Goal: Task Accomplishment & Management: Manage account settings

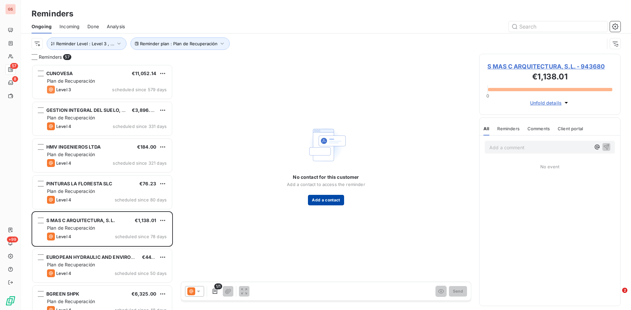
scroll to position [241, 136]
click at [326, 197] on button "Add a contact" at bounding box center [326, 200] width 36 height 11
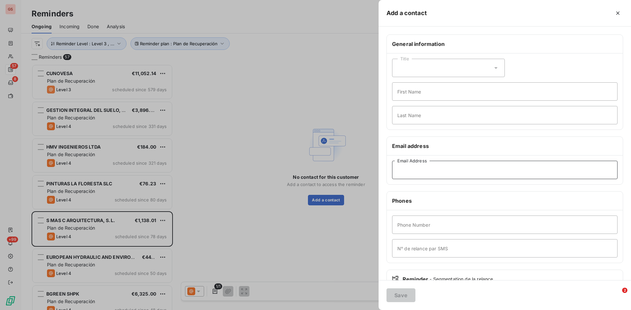
click at [415, 172] on input "Email Address" at bounding box center [504, 170] width 225 height 18
paste input "[EMAIL_ADDRESS][DOMAIN_NAME]"
type input "[EMAIL_ADDRESS][DOMAIN_NAME]"
click at [398, 294] on button "Save" at bounding box center [400, 296] width 29 height 14
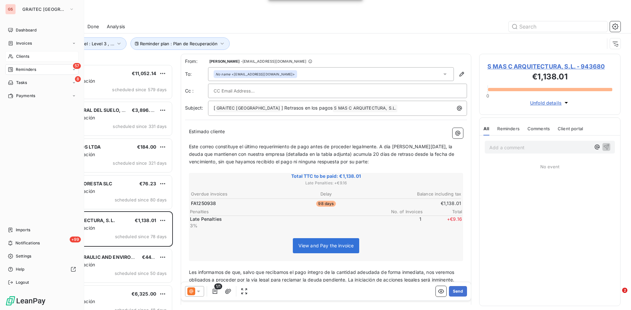
click at [23, 56] on span "Clients" at bounding box center [22, 57] width 13 height 6
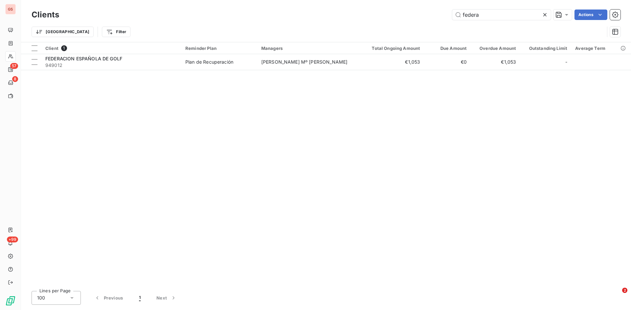
drag, startPoint x: 486, startPoint y: 16, endPoint x: 456, endPoint y: 20, distance: 30.1
click at [458, 18] on input "federa" at bounding box center [501, 15] width 99 height 11
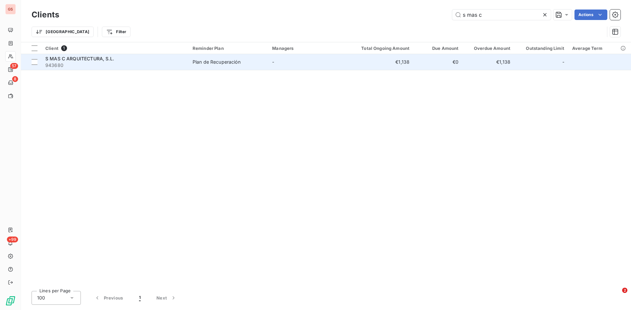
type input "s mas c"
click at [68, 61] on div "S MAS C ARQUITECTURA, S.L." at bounding box center [114, 59] width 139 height 7
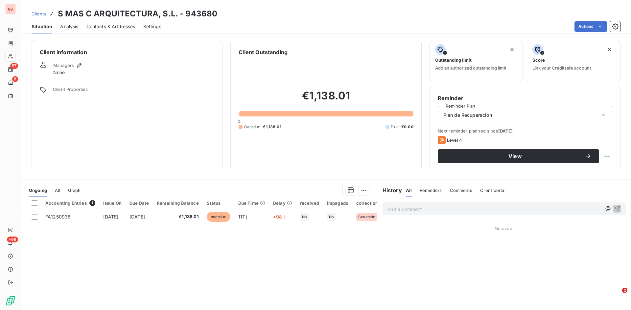
click at [108, 29] on span "Contacts & Addresses" at bounding box center [110, 26] width 49 height 7
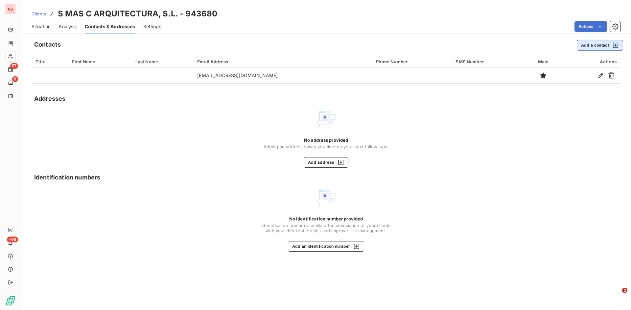
click at [595, 46] on button "Add a contact" at bounding box center [600, 45] width 46 height 11
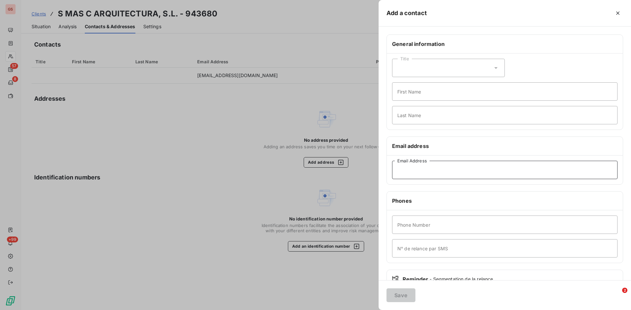
click at [409, 172] on input "Email Address" at bounding box center [504, 170] width 225 height 18
paste input "maikel@smascarquitectura.com"
type input "maikel@smascarquitectura.com"
click at [402, 295] on button "Save" at bounding box center [400, 296] width 29 height 14
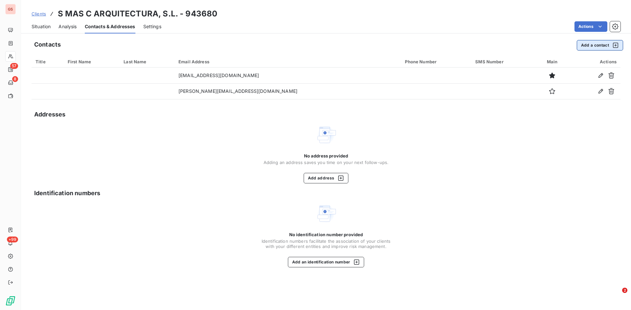
click at [593, 46] on button "Add a contact" at bounding box center [600, 45] width 46 height 11
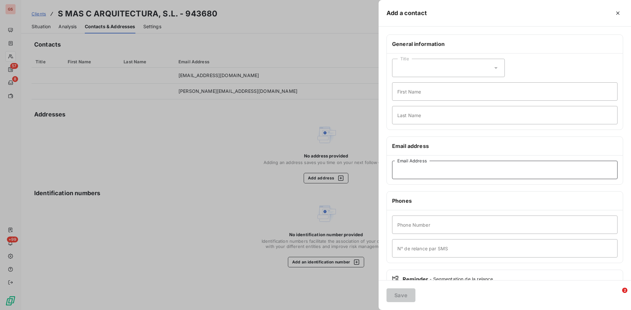
click at [427, 173] on input "Email Address" at bounding box center [504, 170] width 225 height 18
type input "info@qmasc.es"
click at [409, 295] on button "Save" at bounding box center [400, 296] width 29 height 14
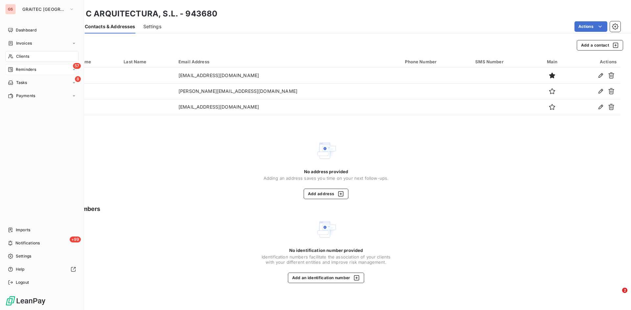
click at [31, 70] on span "Reminders" at bounding box center [26, 70] width 20 height 6
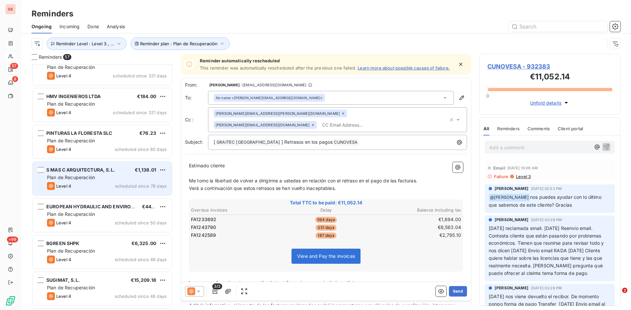
scroll to position [66, 0]
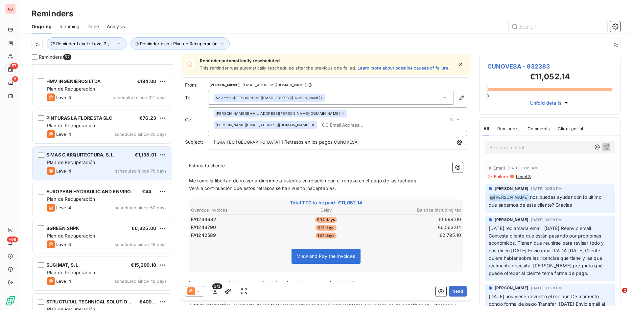
click at [81, 157] on span "S MAS C ARQUITECTURA, S.L." at bounding box center [80, 155] width 69 height 6
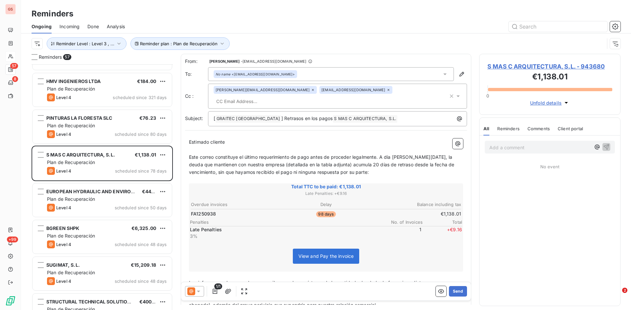
click at [199, 292] on icon at bounding box center [198, 291] width 7 height 7
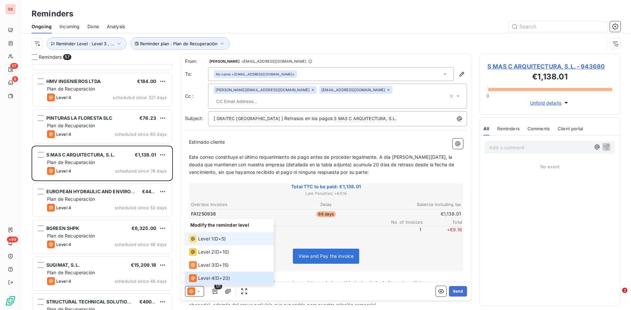
click at [209, 240] on span "Level 1" at bounding box center [205, 239] width 15 height 7
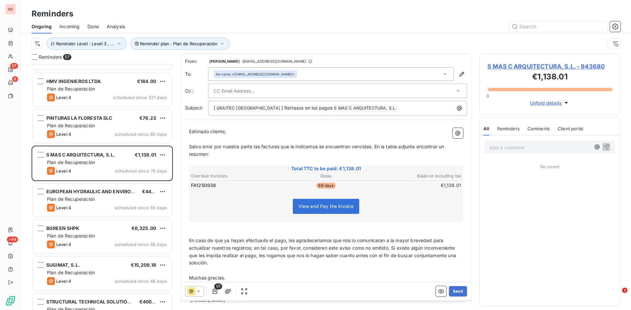
click at [455, 90] on icon at bounding box center [458, 91] width 7 height 7
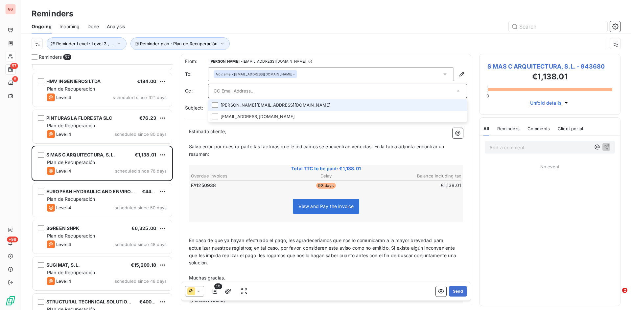
click at [233, 103] on li "maikel@smascarquitectura.com" at bounding box center [337, 105] width 259 height 11
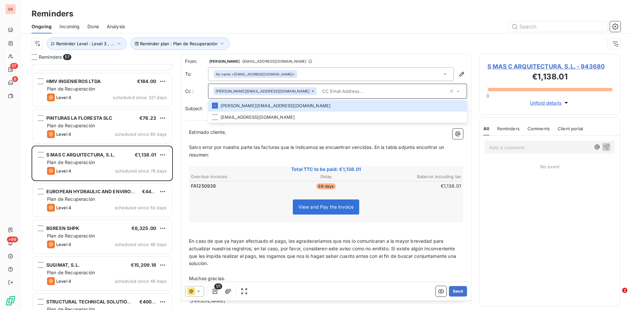
click at [455, 91] on icon at bounding box center [458, 91] width 7 height 7
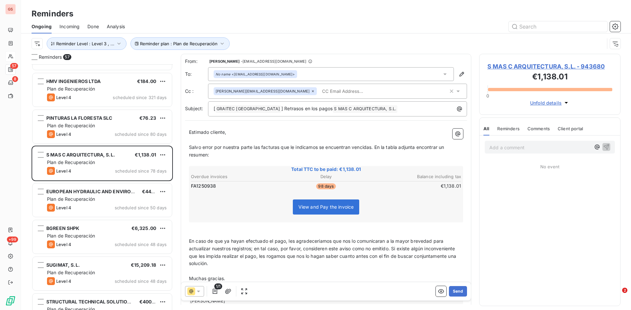
click at [455, 93] on icon at bounding box center [458, 91] width 7 height 7
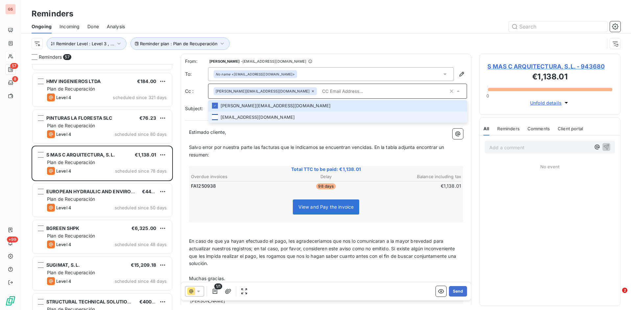
click at [215, 117] on div at bounding box center [215, 117] width 6 height 6
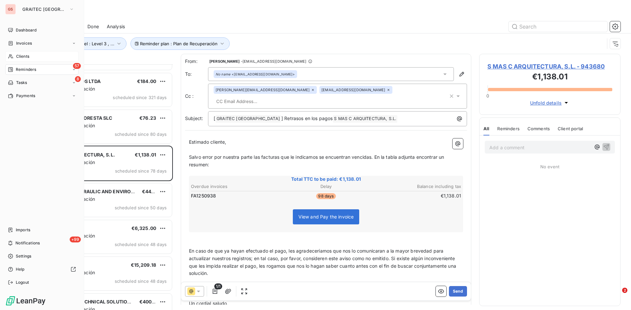
click at [21, 55] on span "Clients" at bounding box center [22, 57] width 13 height 6
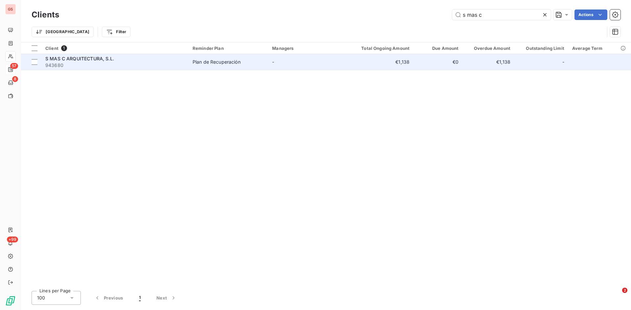
click at [80, 61] on span "S MAS C ARQUITECTURA, S.L." at bounding box center [79, 59] width 69 height 6
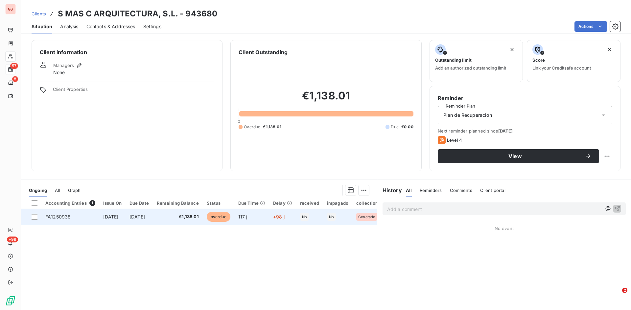
click at [53, 220] on td "FA1250938" at bounding box center [70, 217] width 58 height 16
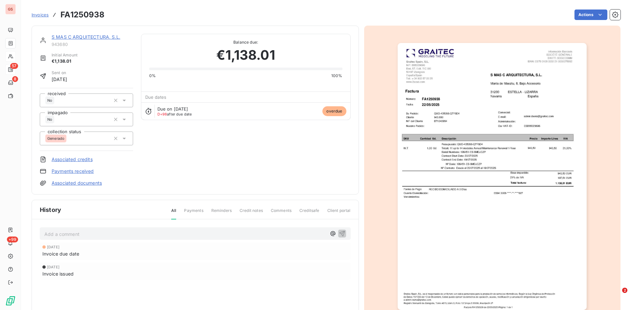
click at [71, 235] on p "Add a comment ﻿" at bounding box center [185, 234] width 282 height 8
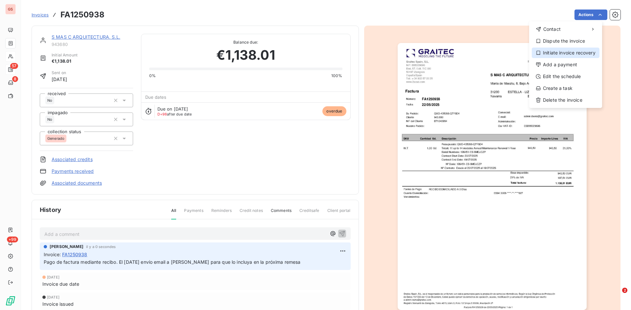
click at [575, 50] on div "Initiate invoice recovery" at bounding box center [566, 53] width 68 height 11
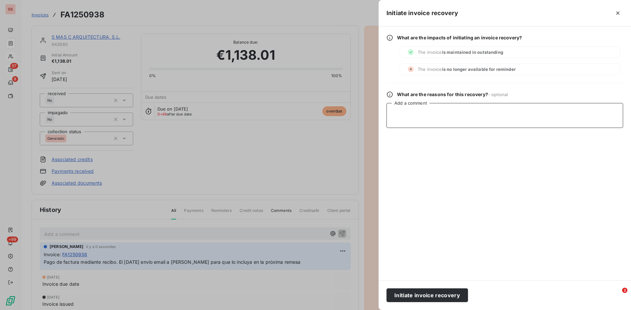
click at [421, 110] on textarea "Add a comment" at bounding box center [504, 115] width 237 height 25
type textarea "Pago medianet recibo"
click at [437, 297] on button "Initiate invoice recovery" at bounding box center [426, 296] width 81 height 14
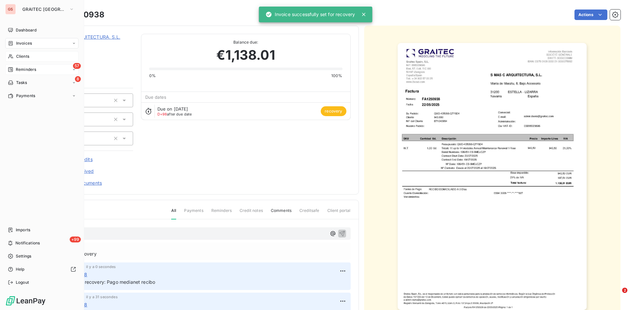
click at [34, 68] on span "Reminders" at bounding box center [26, 70] width 20 height 6
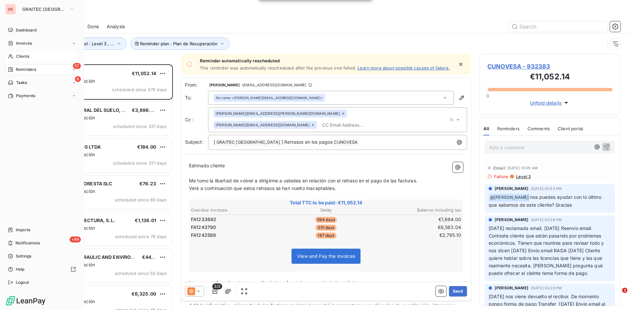
scroll to position [241, 136]
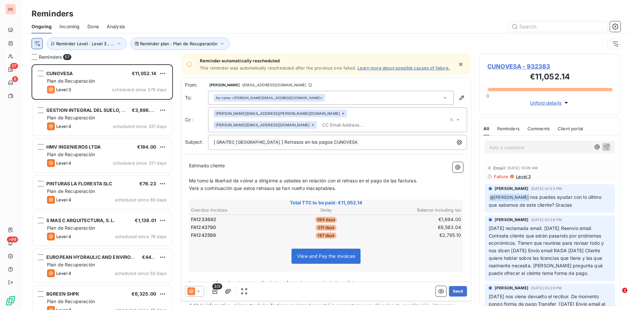
click at [39, 40] on html "GS 57 8 +99 Reminders Ongoing Incoming Done Analysis Reminder plan : Plan de Re…" at bounding box center [315, 155] width 631 height 310
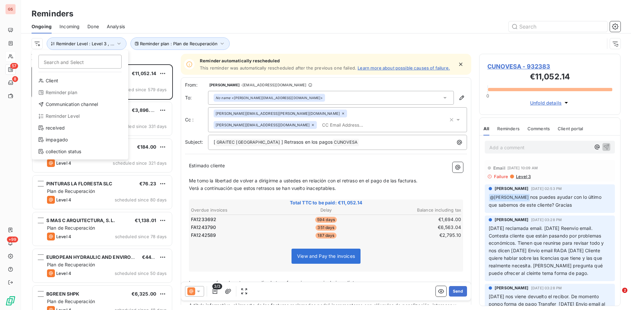
click at [185, 43] on html "GS 57 8 +99 Reminders Ongoing Incoming Done Analysis Search and Select Client R…" at bounding box center [315, 155] width 631 height 310
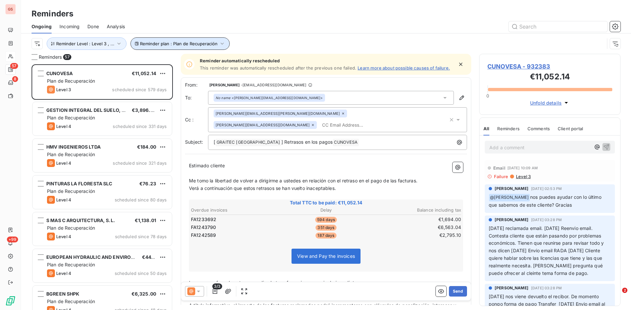
click at [148, 41] on span "Reminder plan : Plan de Recuperación" at bounding box center [179, 43] width 78 height 5
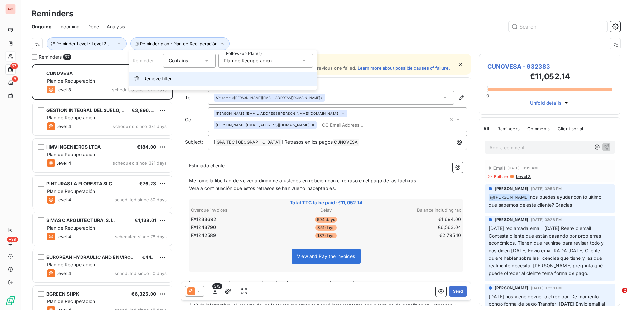
click at [150, 77] on span "Remove filter" at bounding box center [157, 79] width 28 height 7
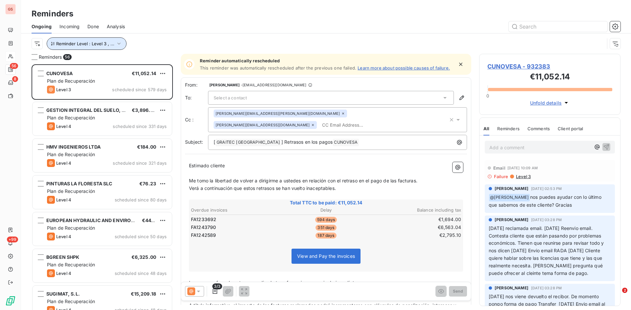
click at [91, 41] on span "Reminder Level : Level 3 , ..." at bounding box center [85, 43] width 58 height 5
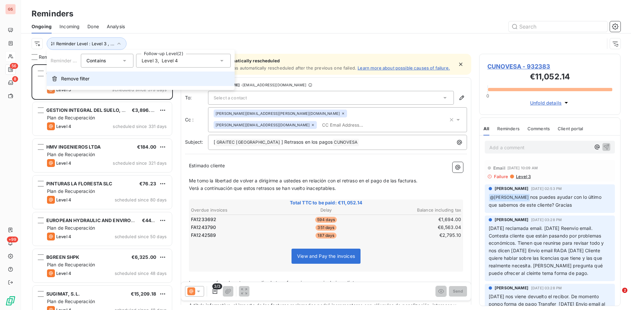
click at [69, 80] on span "Remove filter" at bounding box center [75, 79] width 28 height 7
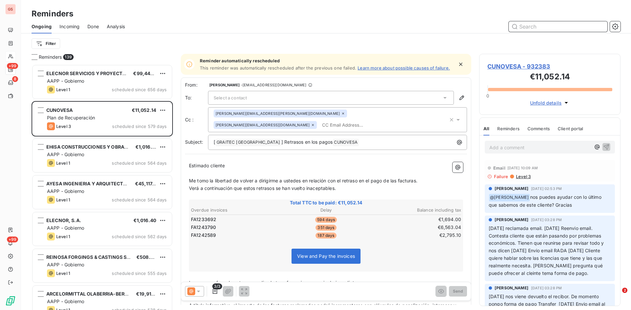
click at [536, 25] on input "text" at bounding box center [558, 26] width 99 height 11
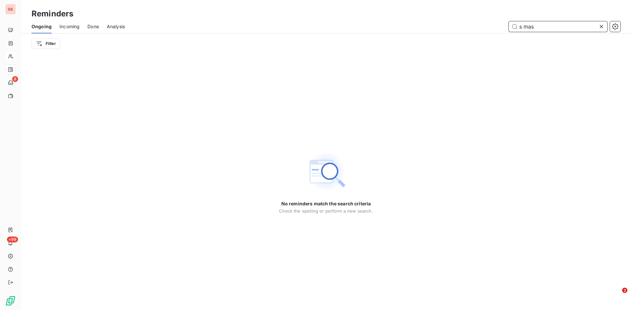
click at [48, 31] on div "Ongoing" at bounding box center [42, 27] width 20 height 14
type input "s mas"
click at [43, 27] on span "Ongoing" at bounding box center [42, 26] width 20 height 7
drag, startPoint x: 545, startPoint y: 28, endPoint x: 434, endPoint y: 28, distance: 111.0
click at [434, 28] on div "s mas" at bounding box center [377, 26] width 488 height 11
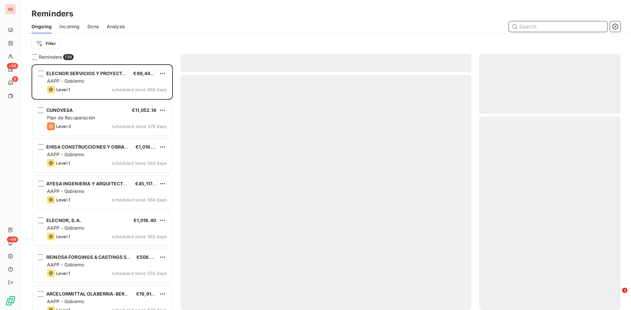
scroll to position [241, 136]
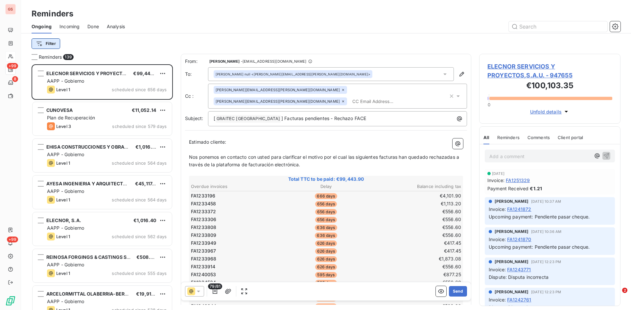
click at [45, 41] on html "GS +99 8 +99 Reminders Ongoing Incoming Done Analysis Filter Reminders 139 ELEC…" at bounding box center [315, 155] width 631 height 310
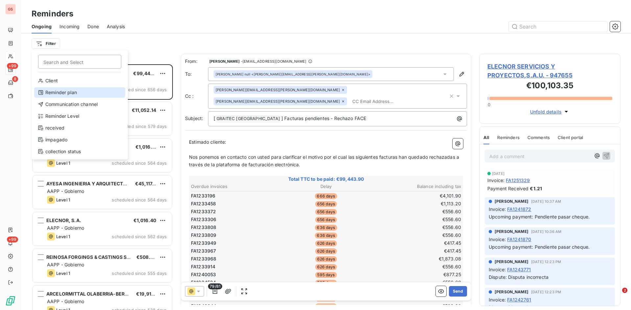
click at [75, 93] on div "Reminder plan" at bounding box center [79, 92] width 91 height 11
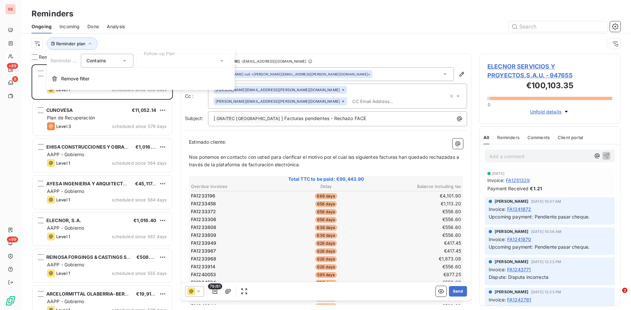
click at [218, 58] on div at bounding box center [183, 61] width 95 height 14
click at [190, 74] on span "Plan de Recuperación" at bounding box center [172, 75] width 48 height 7
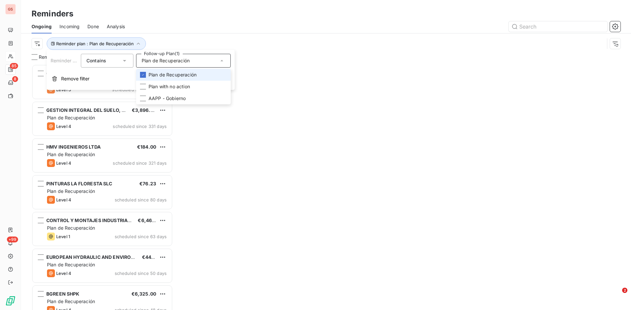
scroll to position [241, 136]
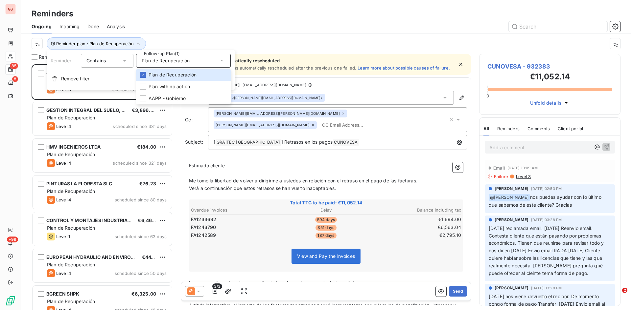
click at [216, 21] on div "Ongoing Incoming Done Analysis" at bounding box center [326, 27] width 610 height 14
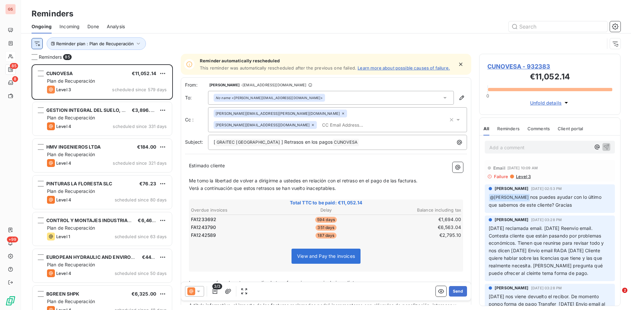
click at [37, 44] on html "GS 85 8 +99 Reminders Ongoing Incoming Done Analysis Reminder plan : Plan de Re…" at bounding box center [315, 155] width 631 height 310
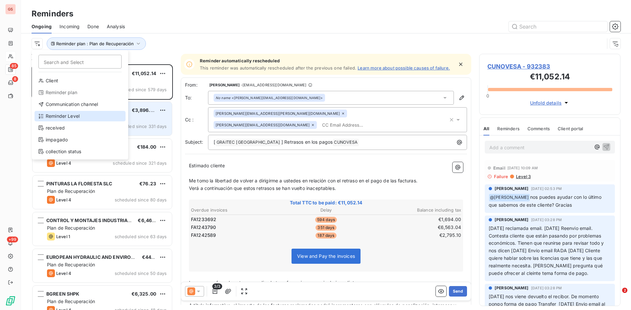
click at [69, 117] on div "Reminder Level" at bounding box center [79, 116] width 91 height 11
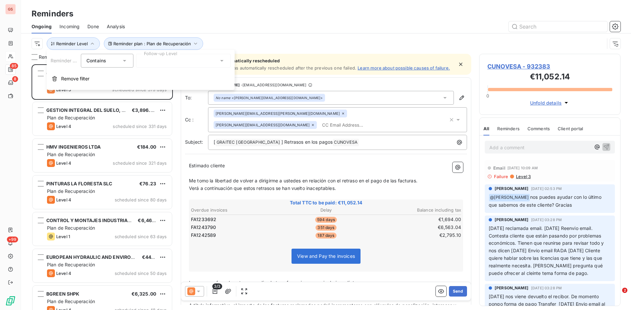
click at [178, 63] on div at bounding box center [183, 61] width 95 height 14
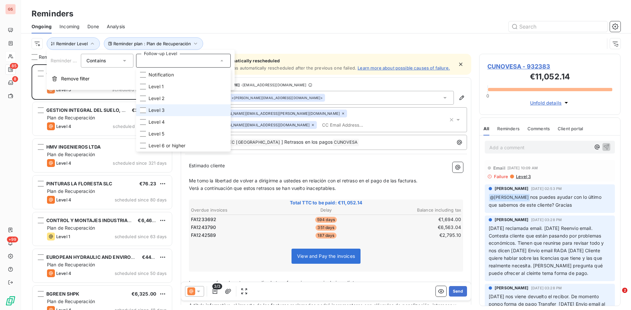
click at [165, 111] on li "Level 3" at bounding box center [183, 110] width 95 height 12
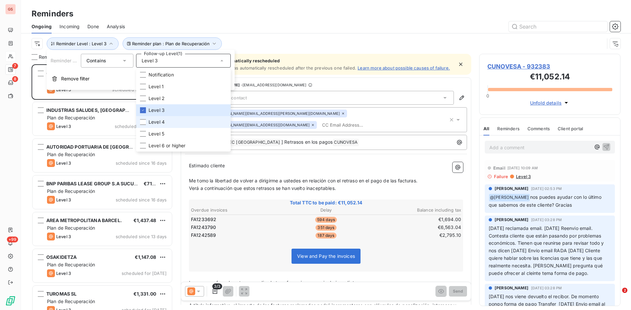
click at [160, 121] on span "Level 4" at bounding box center [156, 122] width 16 height 7
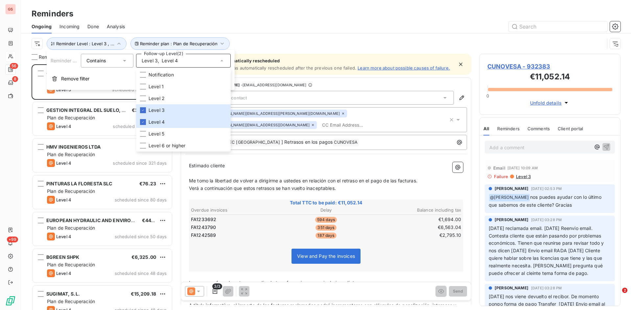
click at [287, 27] on div at bounding box center [377, 26] width 488 height 11
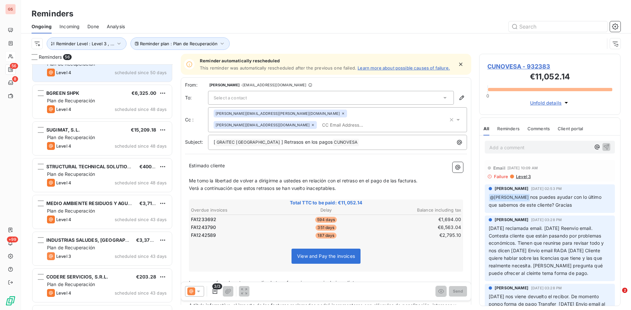
scroll to position [197, 0]
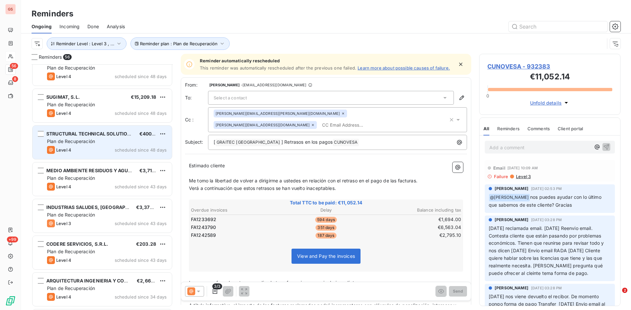
click at [96, 141] on div "Plan de Recuperación" at bounding box center [107, 141] width 120 height 7
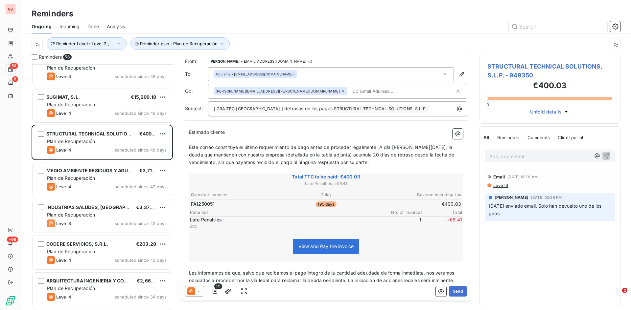
click at [200, 293] on icon at bounding box center [198, 291] width 7 height 7
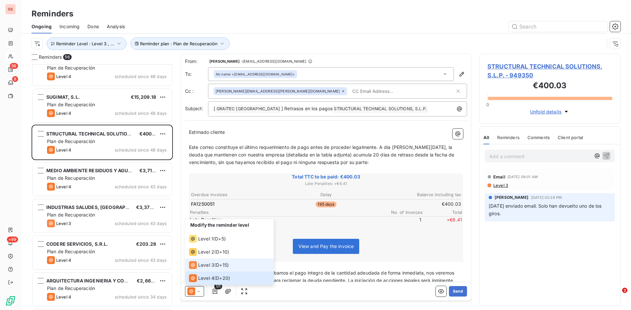
click at [212, 267] on span "Level 3" at bounding box center [206, 265] width 16 height 7
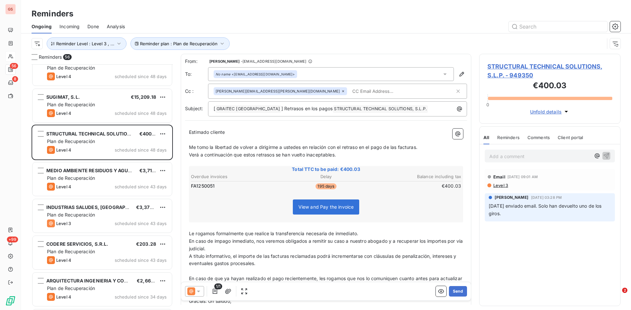
click at [500, 185] on span "Level 3" at bounding box center [499, 185] width 15 height 5
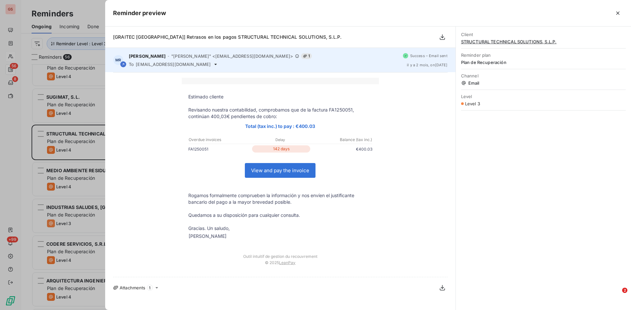
click at [213, 64] on icon at bounding box center [215, 64] width 5 height 5
click at [213, 66] on icon at bounding box center [215, 64] width 5 height 5
click at [213, 63] on icon at bounding box center [215, 64] width 5 height 5
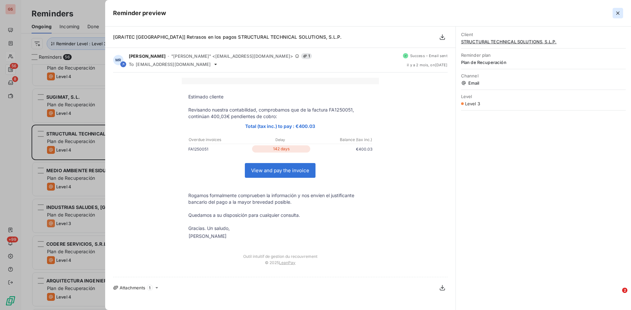
click at [619, 16] on icon "button" at bounding box center [617, 13] width 7 height 7
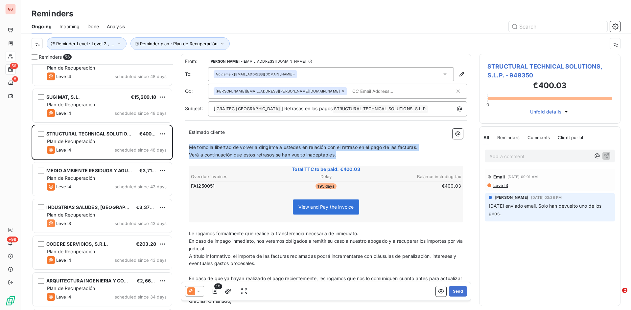
drag, startPoint x: 343, startPoint y: 157, endPoint x: 188, endPoint y: 146, distance: 155.1
click at [188, 146] on div "Estimado cliente ﻿ Me tomo la libertad de volver a dirigirme a ustedes en relac…" at bounding box center [326, 220] width 282 height 191
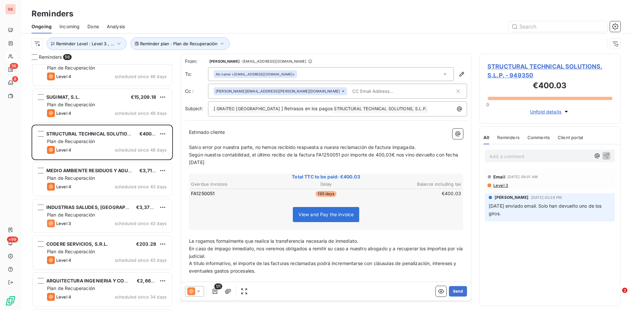
click at [190, 241] on span "Le rogamos formalmente que realice la transferencia necesaria de inmediato." at bounding box center [273, 242] width 169 height 6
click at [211, 239] on span "Rogamos comprueben la información y Le rogamos formalmente que realice la trans…" at bounding box center [317, 242] width 256 height 6
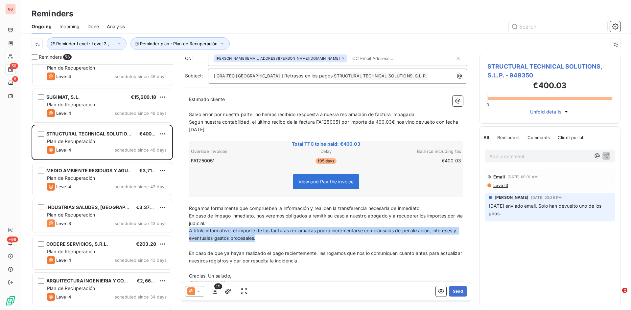
drag, startPoint x: 260, startPoint y: 240, endPoint x: 180, endPoint y: 233, distance: 80.1
click at [180, 233] on div "Reminders 56 EUROPEAN HYDRAULIC AND ENVIRONMENTAL ENG €441.65 Plan de Recuperac…" at bounding box center [326, 182] width 610 height 257
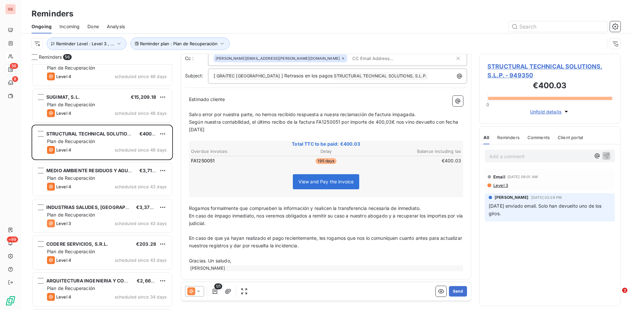
click at [325, 241] on span "En caso de que ya hayan realizado el pago recientemente, les rogamos que nos lo…" at bounding box center [326, 242] width 274 height 13
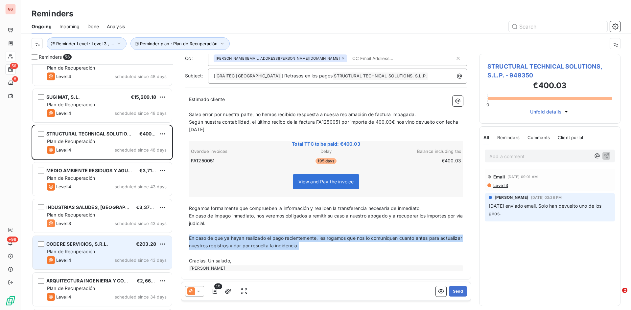
drag, startPoint x: 327, startPoint y: 249, endPoint x: 171, endPoint y: 238, distance: 155.8
click at [171, 238] on div "Reminders 56 EUROPEAN HYDRAULIC AND ENVIRONMENTAL ENG €441.65 Plan de Recuperac…" at bounding box center [326, 182] width 610 height 257
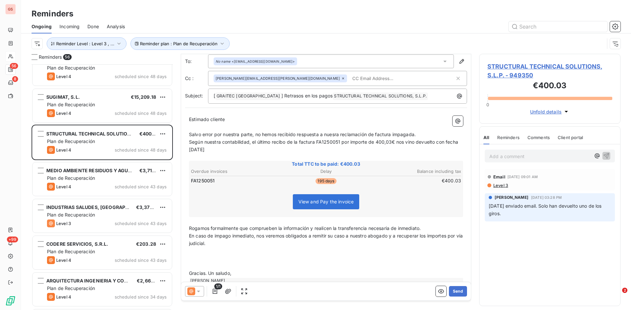
scroll to position [0, 0]
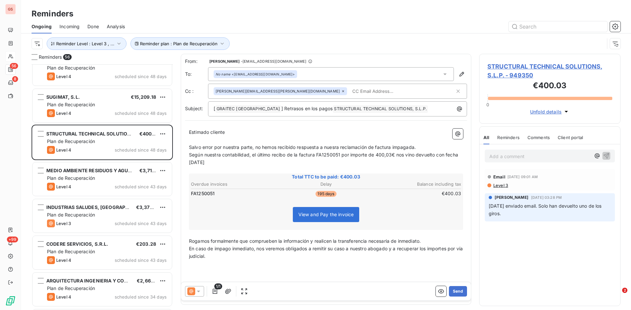
click at [350, 93] on input "text" at bounding box center [388, 91] width 76 height 10
paste input "Diana.Hurtado@graitec.com"
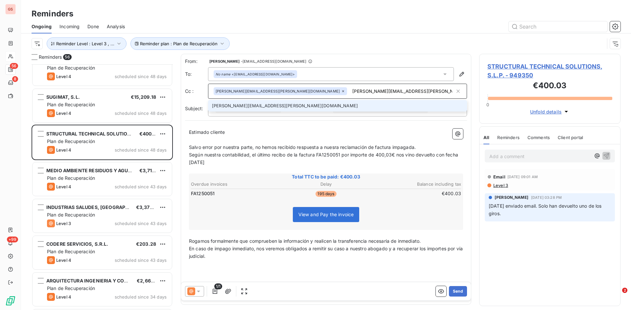
type input "Diana.Hurtado@graitec.com"
click at [217, 105] on li "Diana.Hurtado@graitec.com" at bounding box center [337, 105] width 259 height 11
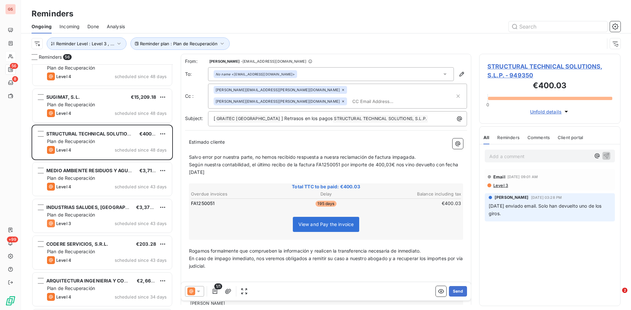
paste input "miguelangel@oficinast.com"
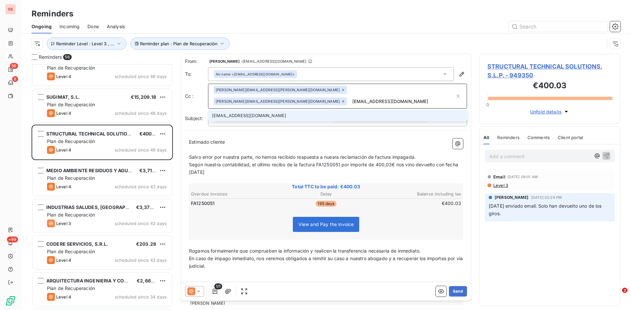
type input "miguelangel@oficinast.com"
click at [232, 110] on li "miguelangel@oficinast.com" at bounding box center [337, 115] width 259 height 11
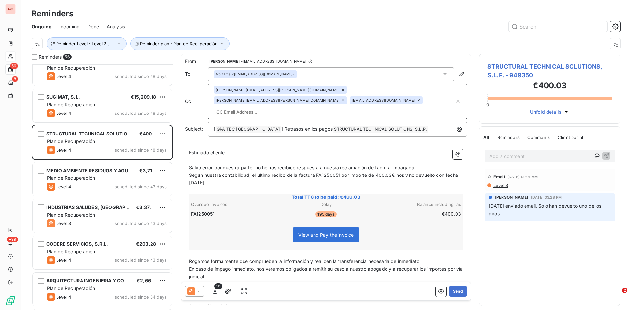
click at [202, 293] on div at bounding box center [194, 291] width 19 height 11
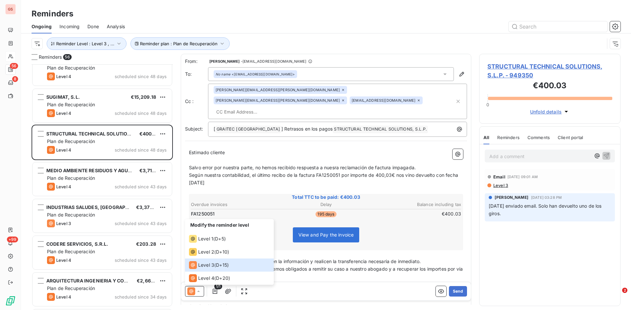
click at [380, 284] on div "Modify the reminder level Level 1 ( D+5 ) Level 2 ( D+10 ) Level 3 ( D+15 ) Lev…" at bounding box center [326, 292] width 290 height 18
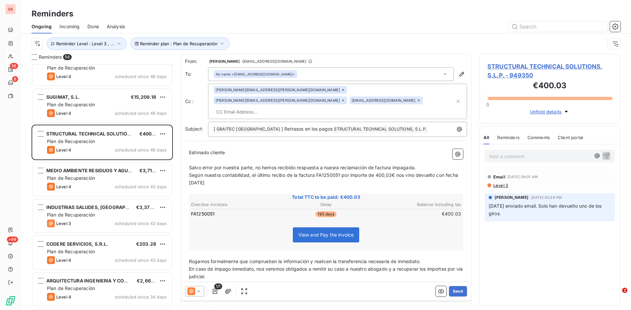
click at [198, 293] on icon at bounding box center [198, 291] width 7 height 7
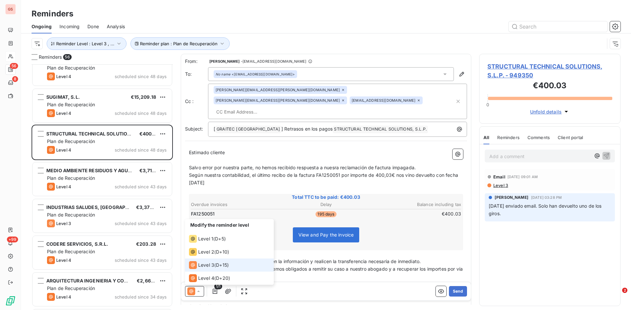
click at [206, 263] on span "Level 3" at bounding box center [206, 265] width 16 height 7
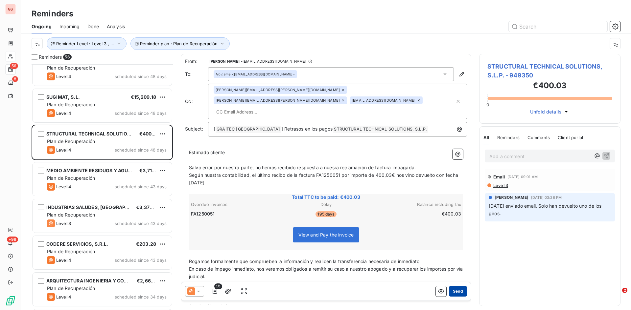
click at [453, 293] on button "Send" at bounding box center [458, 291] width 18 height 11
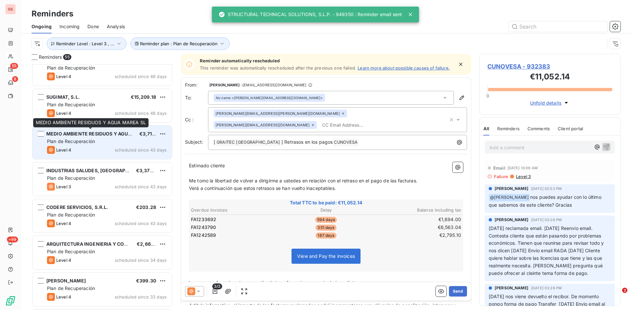
click at [101, 137] on div "MEDIO AMBIENTE RESIDUOS Y AGUA MAREA SL" at bounding box center [90, 134] width 88 height 7
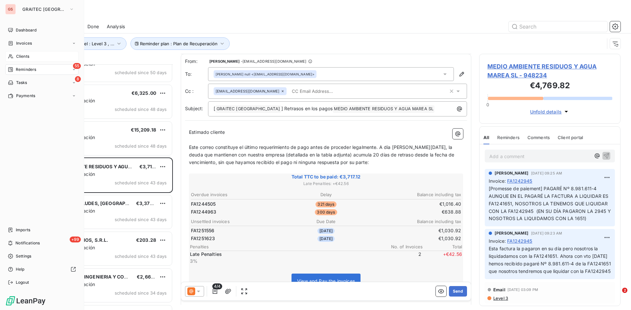
click at [29, 57] on span "Clients" at bounding box center [22, 57] width 13 height 6
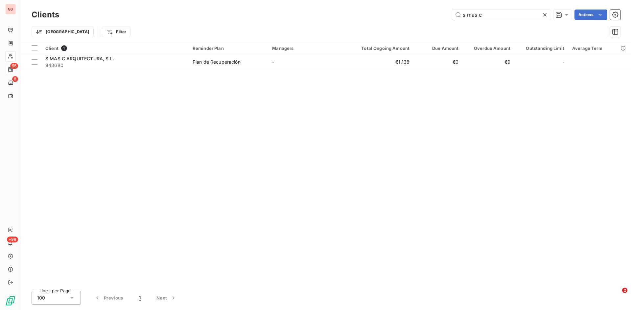
drag, startPoint x: 498, startPoint y: 17, endPoint x: 414, endPoint y: 20, distance: 83.8
click at [414, 20] on div "Clients s mas c Actions" at bounding box center [326, 15] width 589 height 14
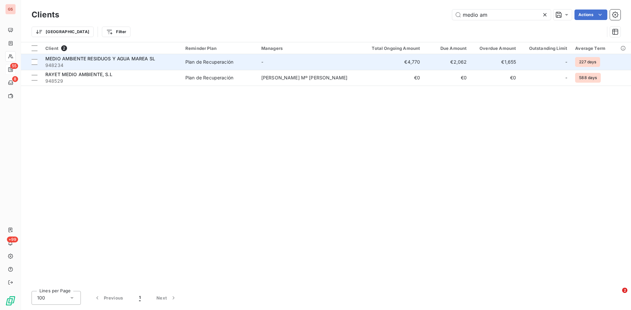
type input "medio am"
click at [78, 60] on span "MEDIO AMBIENTE RESIDUOS Y AGUA MAREA SL" at bounding box center [100, 59] width 110 height 6
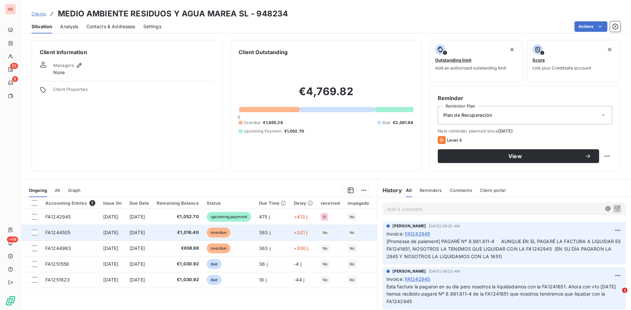
click at [64, 231] on span "FA1244505" at bounding box center [57, 233] width 25 height 6
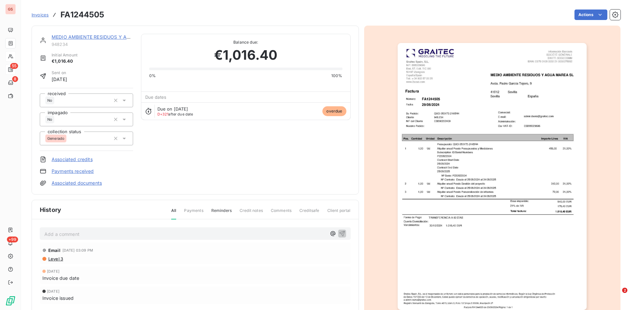
click at [52, 234] on p "Add a comment ﻿" at bounding box center [185, 234] width 282 height 8
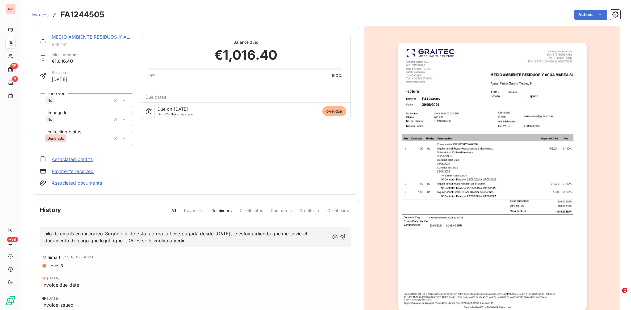
drag, startPoint x: 185, startPoint y: 244, endPoint x: 25, endPoint y: 229, distance: 160.1
click at [25, 229] on section "Invoices FA1244505 Actions MEDIO AMBIENTE RESIDUOS Y AGUA MAREA SL 948234 Initi…" at bounding box center [326, 155] width 610 height 310
copy span "hilo de emails en mi correo. Según cliente esta factura la tiene pagada desde […"
click at [194, 243] on p "hilo de emails en mi correo. Según cliente esta factura la tiene pagada desde […" at bounding box center [186, 237] width 285 height 15
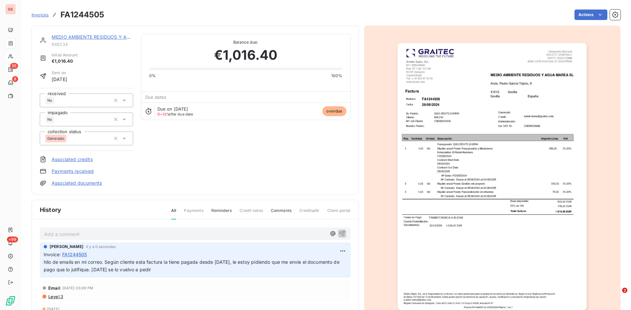
click at [68, 36] on link "MEDIO AMBIENTE RESIDUOS Y AGUA MAREA SL" at bounding box center [107, 37] width 110 height 6
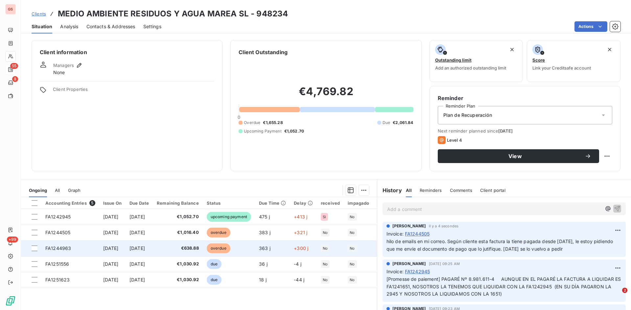
click at [68, 248] on span "FA1244963" at bounding box center [58, 249] width 26 height 6
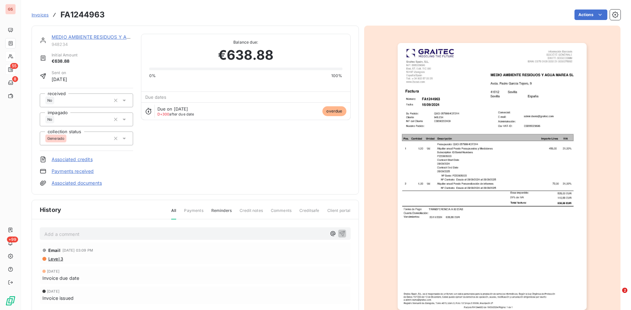
click at [93, 235] on p "Add a comment ﻿" at bounding box center [185, 234] width 282 height 8
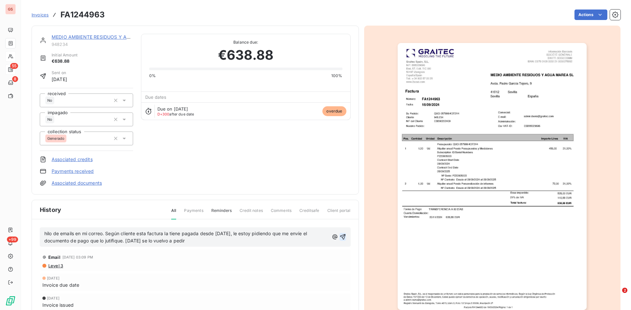
click at [341, 237] on icon "button" at bounding box center [342, 237] width 7 height 7
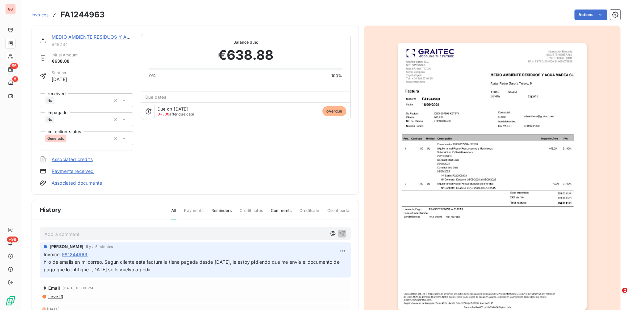
click at [76, 39] on link "MEDIO AMBIENTE RESIDUOS Y AGUA MAREA SL" at bounding box center [107, 37] width 110 height 6
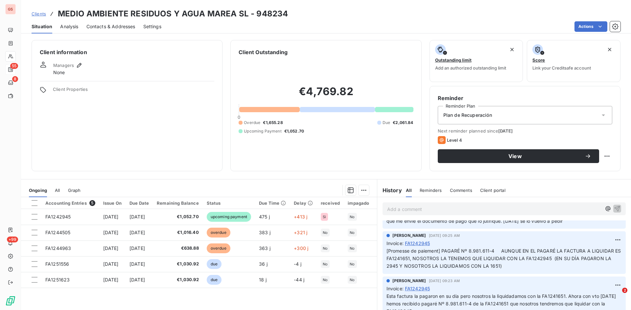
scroll to position [33, 0]
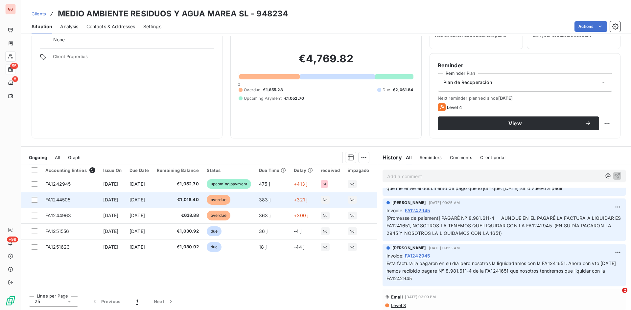
click at [63, 198] on span "FA1244505" at bounding box center [57, 200] width 25 height 6
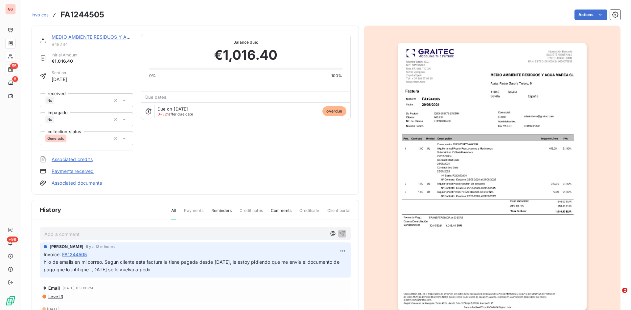
click at [74, 34] on div "MEDIO AMBIENTE RESIDUOS Y AGUA MAREA SL 948234 Initial Amount €1,016.40 Sent on…" at bounding box center [195, 110] width 327 height 169
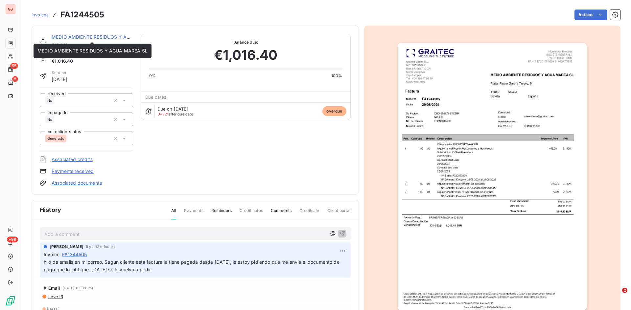
click at [74, 36] on link "MEDIO AMBIENTE RESIDUOS Y AGUA MAREA SL" at bounding box center [107, 37] width 110 height 6
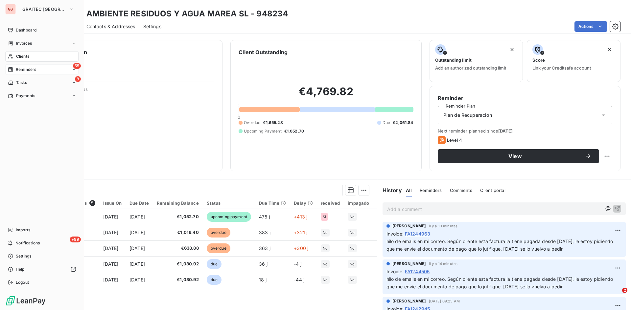
click at [40, 70] on div "55 Reminders" at bounding box center [41, 69] width 73 height 11
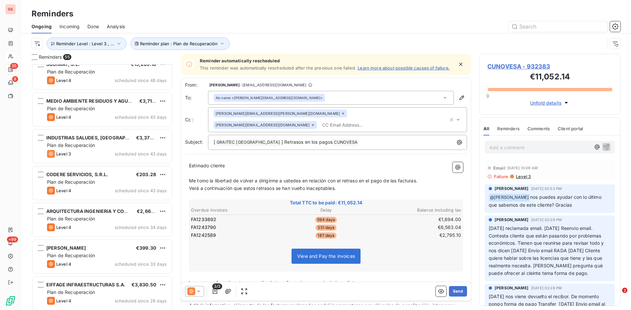
scroll to position [197, 0]
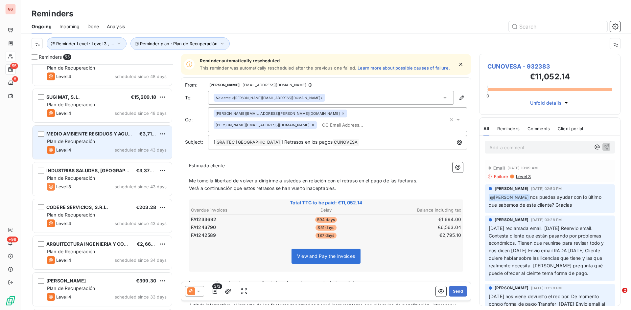
click at [96, 136] on span "MEDIO AMBIENTE RESIDUOS Y AGUA MAREA SL" at bounding box center [101, 134] width 110 height 6
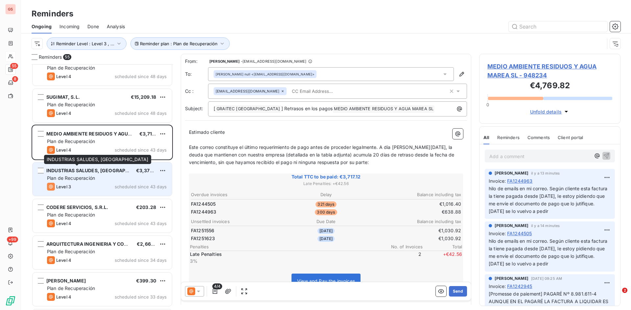
click at [104, 174] on div "INDUSTRIAS SALUDES, SA" at bounding box center [88, 171] width 84 height 7
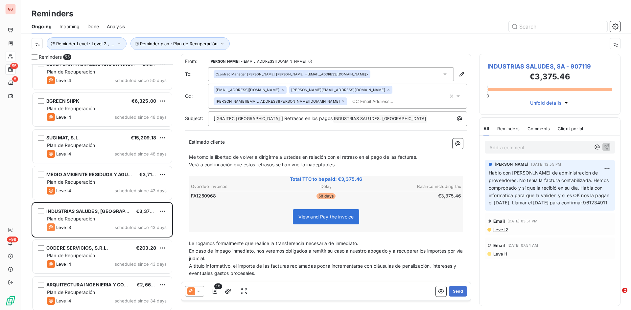
scroll to position [168, 0]
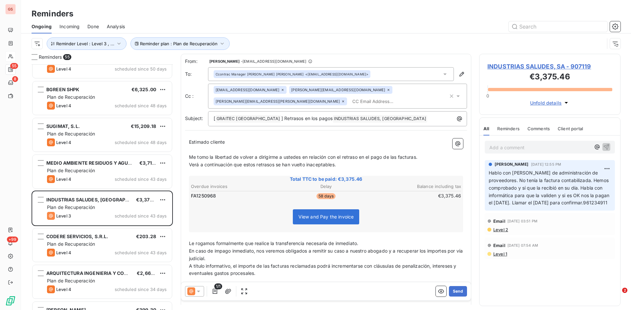
click at [498, 148] on p "Add a comment ﻿" at bounding box center [539, 148] width 101 height 8
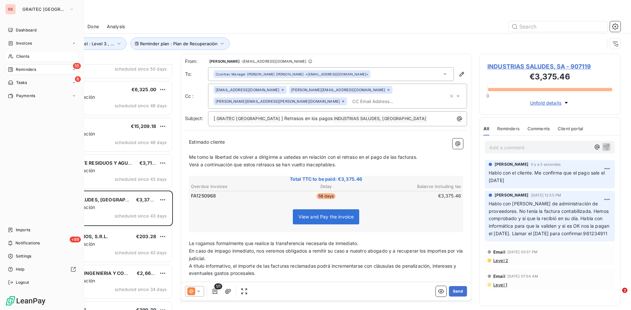
click at [18, 55] on span "Clients" at bounding box center [22, 57] width 13 height 6
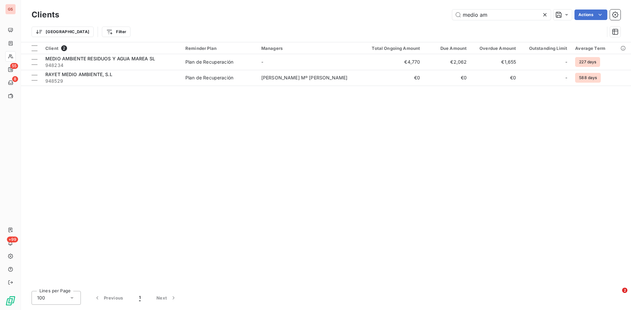
drag, startPoint x: 509, startPoint y: 13, endPoint x: 308, endPoint y: 13, distance: 200.7
click at [308, 13] on div "medio am Actions" at bounding box center [343, 15] width 553 height 11
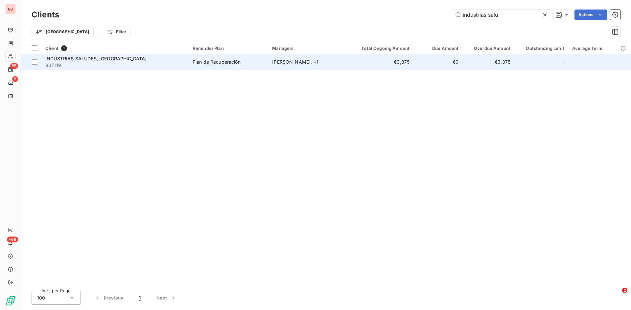
type input "industrias salu"
click at [73, 60] on span "INDUSTRIAS SALUDES, SA" at bounding box center [96, 59] width 102 height 6
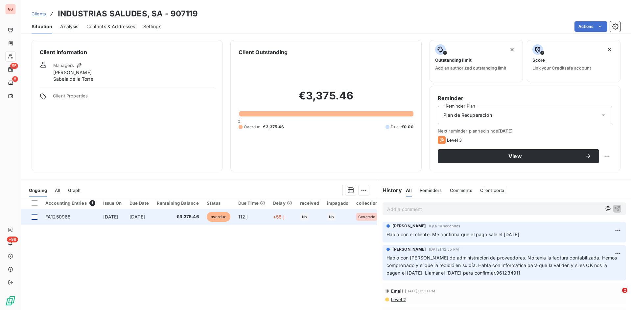
click at [36, 218] on div at bounding box center [35, 217] width 6 height 6
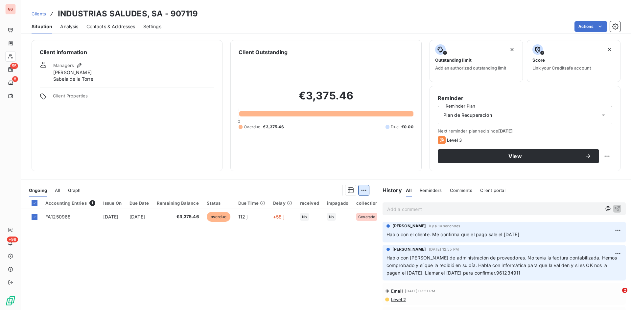
click at [361, 188] on html "GS 55 8 +99 Clients INDUSTRIAS SALUDES, SA - 907119 Situation Analysis Contacts…" at bounding box center [315, 155] width 631 height 310
click at [306, 220] on div "Add an upcoming payment (1 invoice)" at bounding box center [314, 217] width 99 height 11
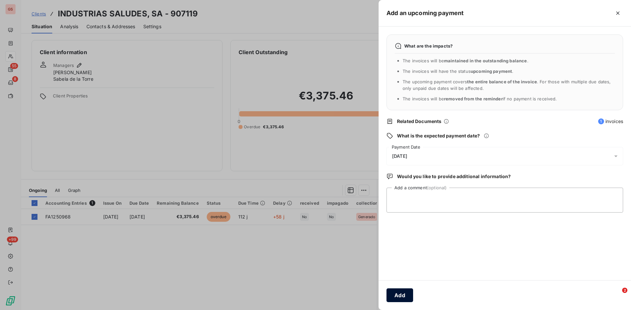
click at [400, 294] on button "Add" at bounding box center [399, 296] width 27 height 14
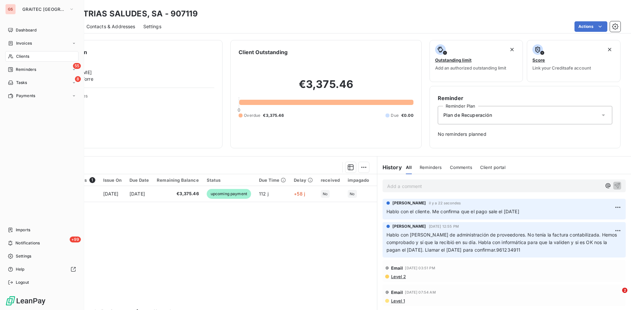
click at [24, 71] on span "Reminders" at bounding box center [26, 70] width 20 height 6
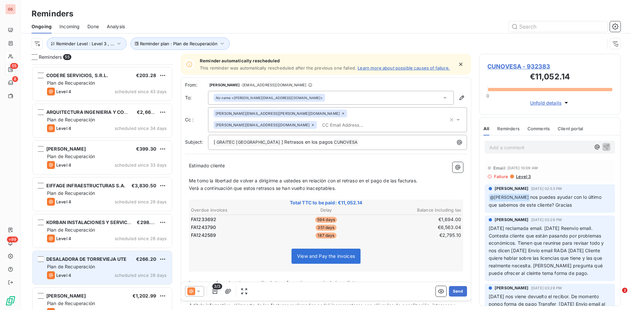
scroll to position [329, 0]
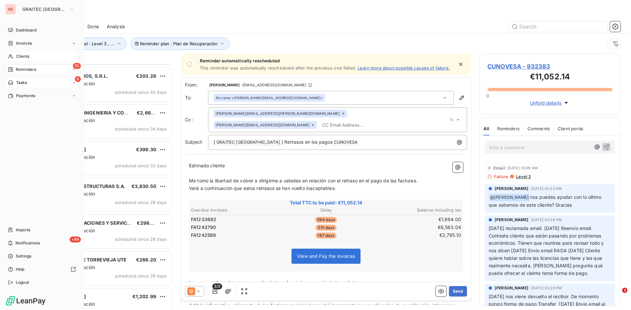
click at [31, 84] on div "8 Tasks" at bounding box center [41, 83] width 73 height 11
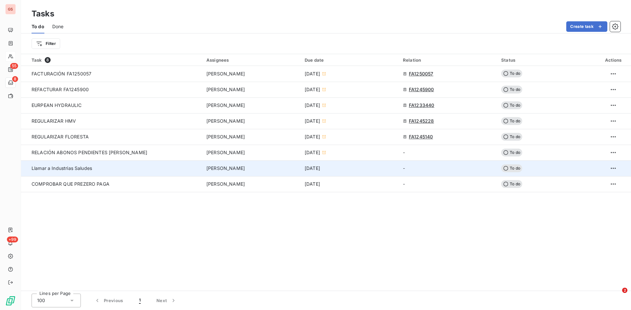
click at [81, 167] on span "Llamar a Industrias Saludes" at bounding box center [62, 169] width 60 height 6
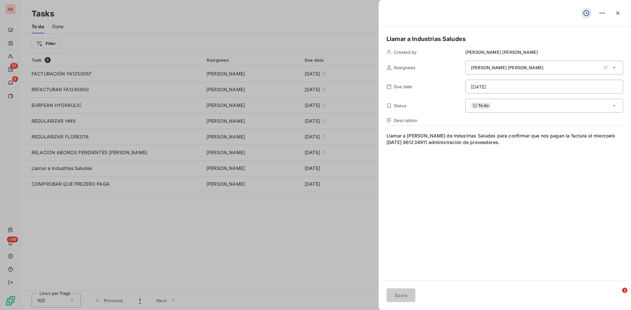
click at [617, 105] on icon at bounding box center [614, 105] width 7 height 7
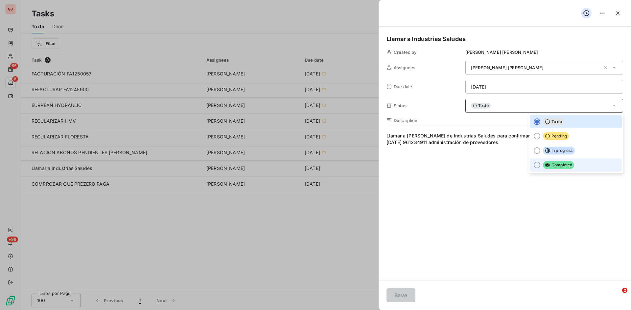
click at [552, 164] on span "Completed" at bounding box center [558, 165] width 31 height 8
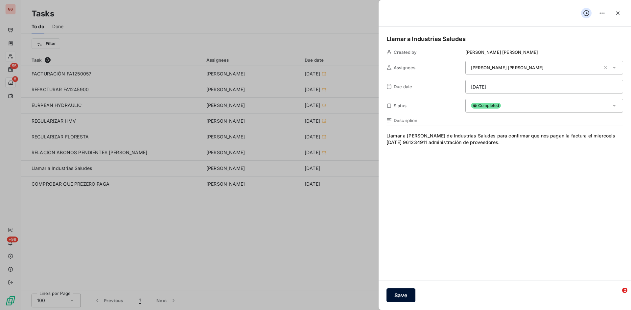
click at [399, 298] on button "Save" at bounding box center [400, 296] width 29 height 14
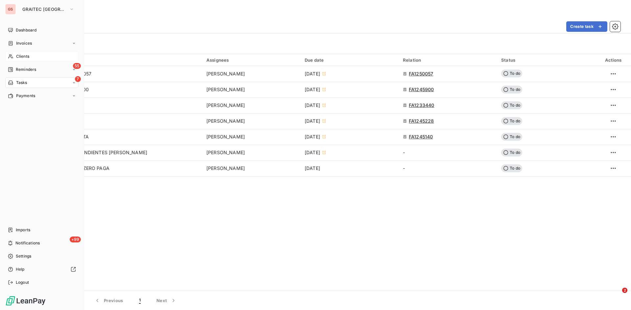
drag, startPoint x: 20, startPoint y: 69, endPoint x: 31, endPoint y: 64, distance: 11.9
click at [22, 70] on span "Reminders" at bounding box center [26, 70] width 20 height 6
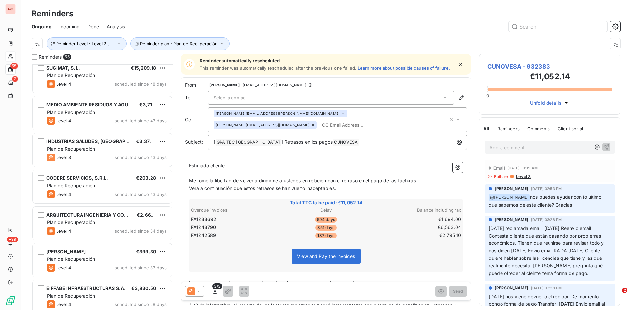
scroll to position [230, 0]
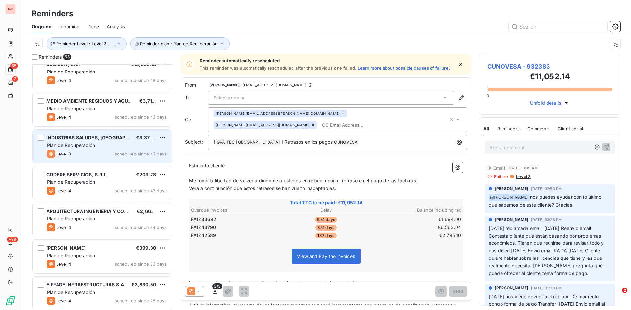
click at [77, 145] on span "Plan de Recuperación" at bounding box center [71, 146] width 48 height 6
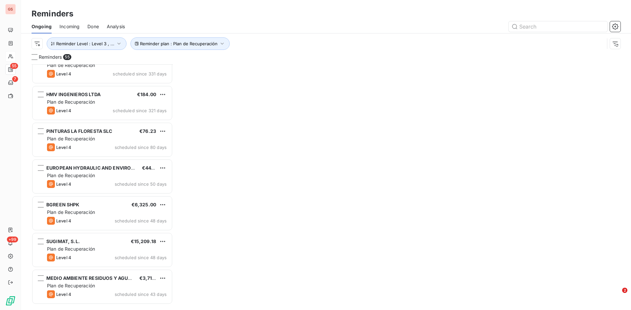
scroll to position [0, 0]
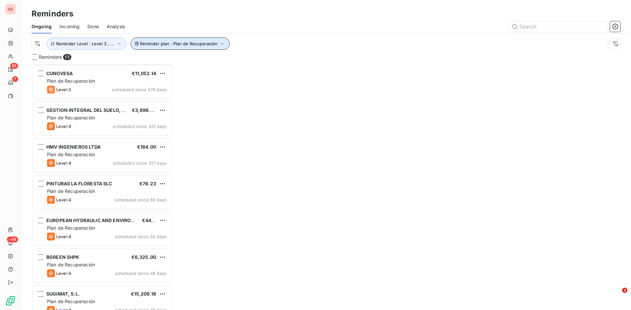
click at [196, 46] on span "Reminder plan : Plan de Recuperación" at bounding box center [179, 43] width 78 height 5
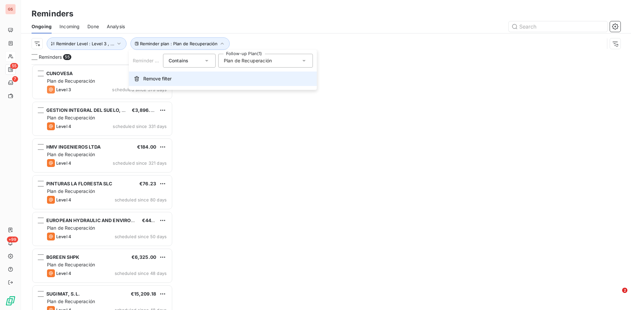
click at [161, 78] on span "Remove filter" at bounding box center [157, 79] width 28 height 7
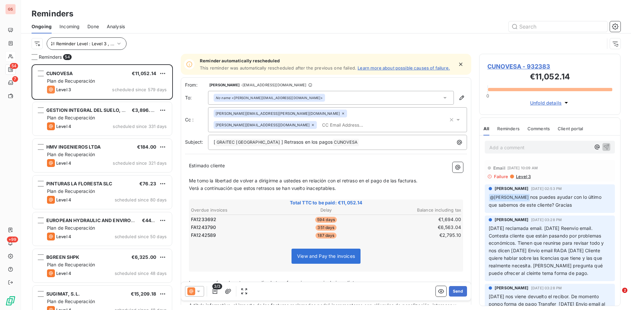
scroll to position [241, 136]
click at [107, 45] on span "Reminder Level : Level 3 , ..." at bounding box center [85, 43] width 58 height 5
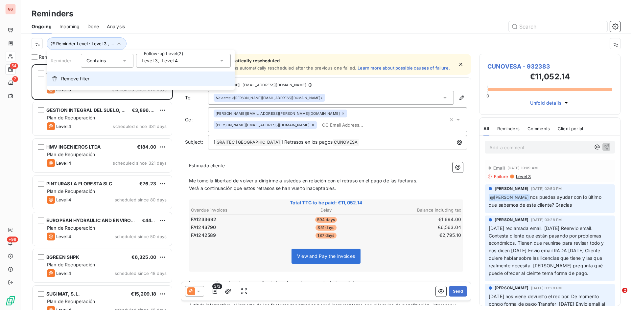
click at [84, 80] on span "Remove filter" at bounding box center [75, 79] width 28 height 7
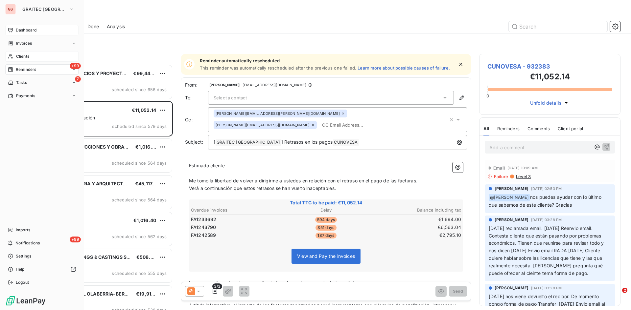
click at [24, 26] on div "Dashboard" at bounding box center [41, 30] width 73 height 11
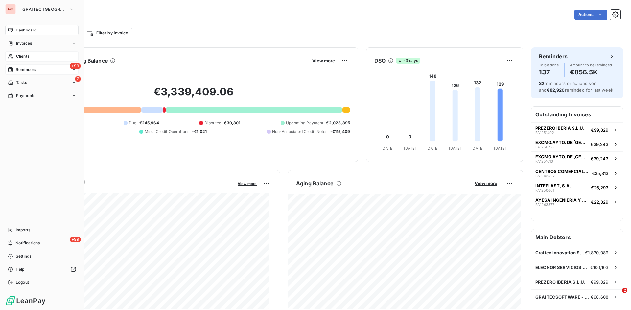
drag, startPoint x: 32, startPoint y: 69, endPoint x: 29, endPoint y: 72, distance: 4.2
click at [32, 69] on span "Reminders" at bounding box center [26, 70] width 20 height 6
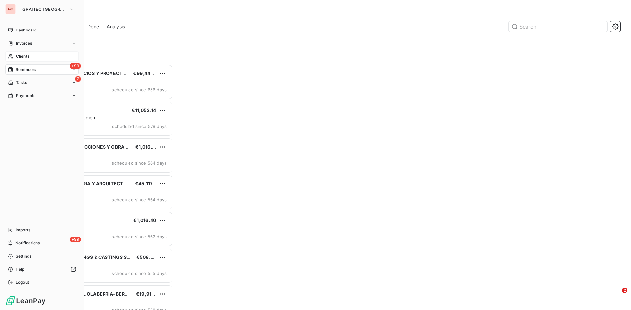
scroll to position [241, 136]
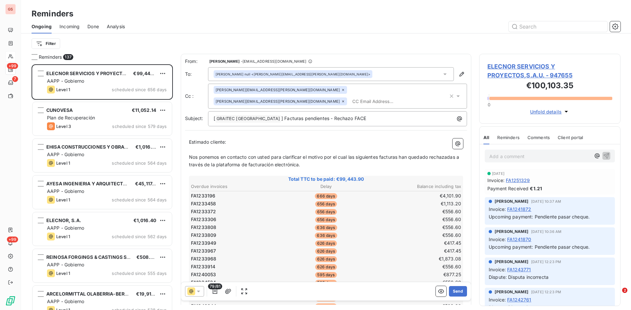
click at [40, 43] on html "GS +99 7 +99 Reminders Ongoing Incoming Done Analysis Filter Reminders 137 ELEC…" at bounding box center [315, 155] width 631 height 310
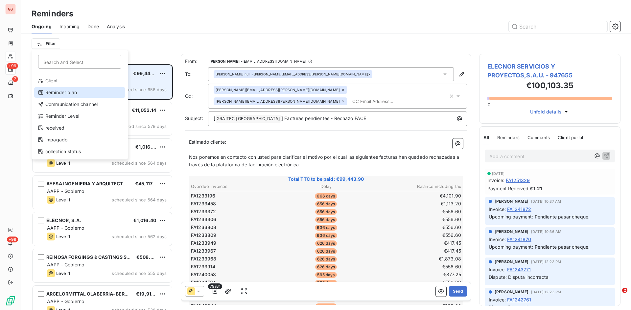
click at [65, 93] on div "Reminder plan" at bounding box center [79, 92] width 91 height 11
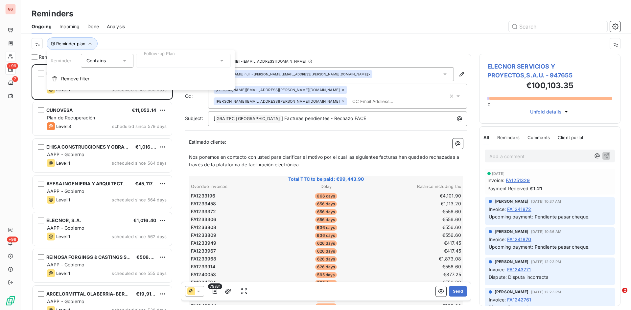
click at [155, 58] on div at bounding box center [183, 61] width 95 height 14
click at [160, 73] on span "Plan de Recuperación" at bounding box center [172, 75] width 48 height 7
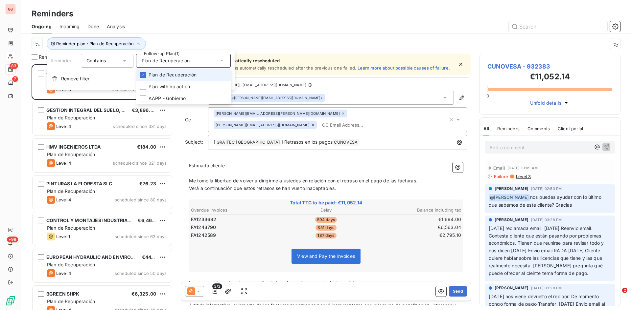
scroll to position [241, 136]
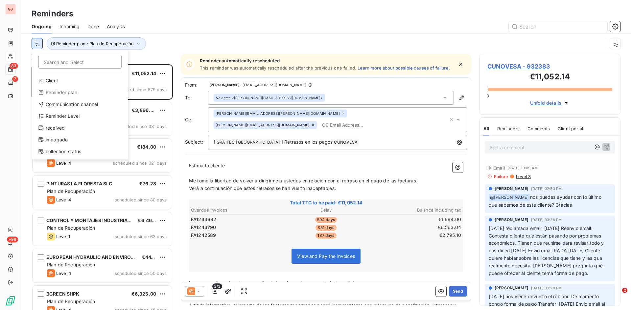
click at [40, 44] on html "GS 83 7 +99 Reminders Ongoing Incoming Done Analysis Search and Select Client R…" at bounding box center [315, 155] width 631 height 310
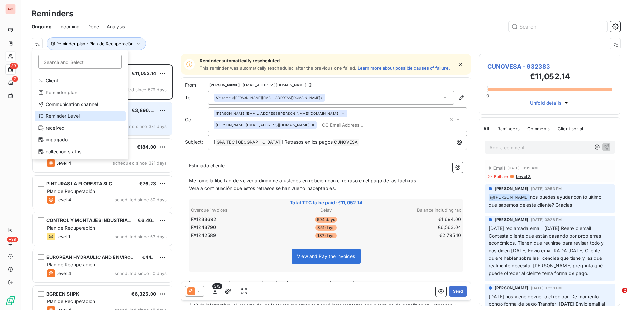
click at [57, 113] on div "Reminder Level" at bounding box center [79, 116] width 91 height 11
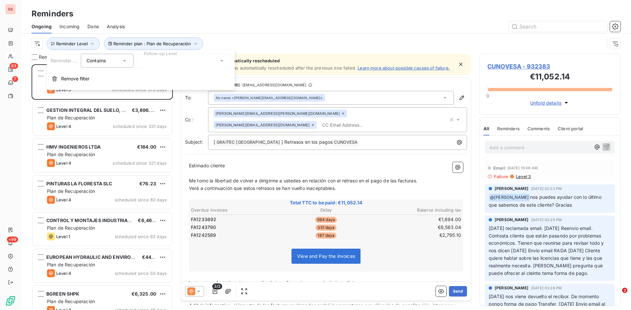
click at [172, 60] on div at bounding box center [183, 61] width 95 height 14
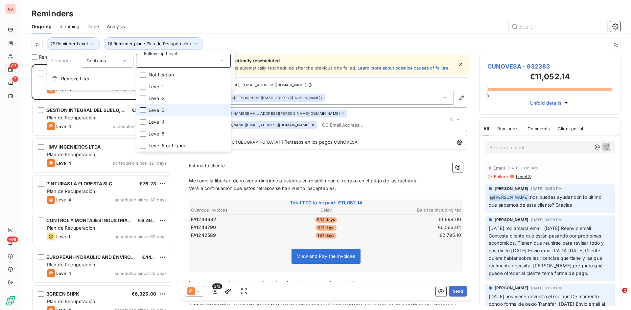
click at [141, 110] on div at bounding box center [143, 110] width 6 height 6
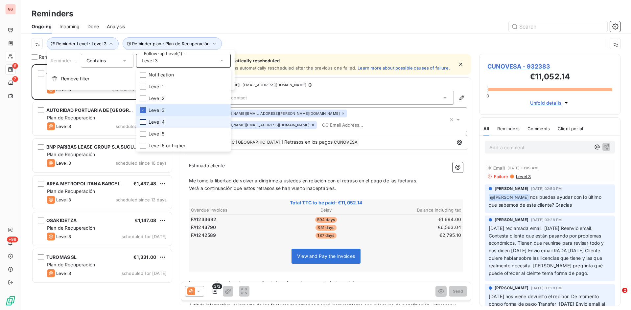
click at [144, 120] on div at bounding box center [143, 122] width 6 height 6
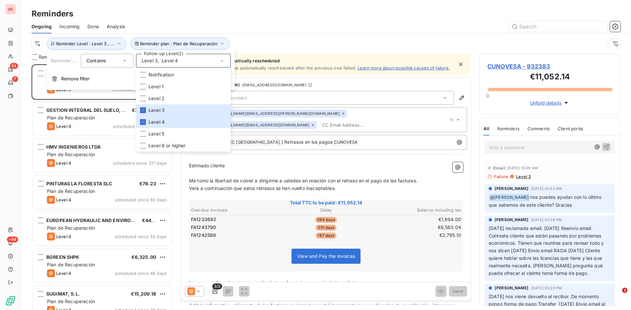
click at [310, 11] on div "Reminders" at bounding box center [326, 14] width 610 height 12
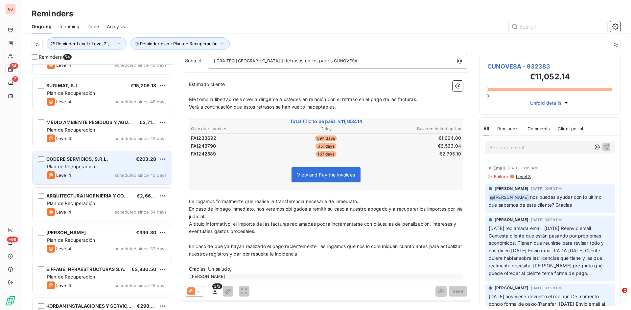
scroll to position [197, 0]
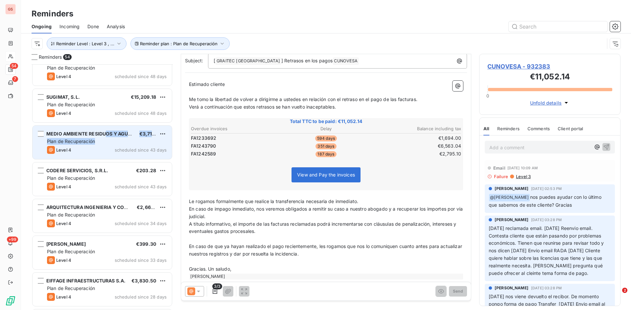
click at [106, 138] on div "MEDIO AMBIENTE RESIDUOS Y AGUA MAREA SL €3,717.12 Plan de Recuperación Level 4 …" at bounding box center [102, 143] width 139 height 34
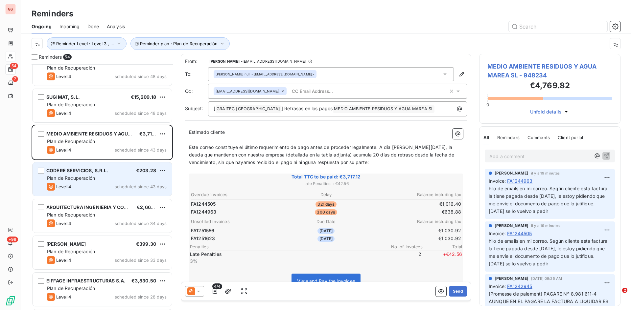
click at [95, 184] on div "Level 4 scheduled since 43 days" at bounding box center [107, 187] width 120 height 8
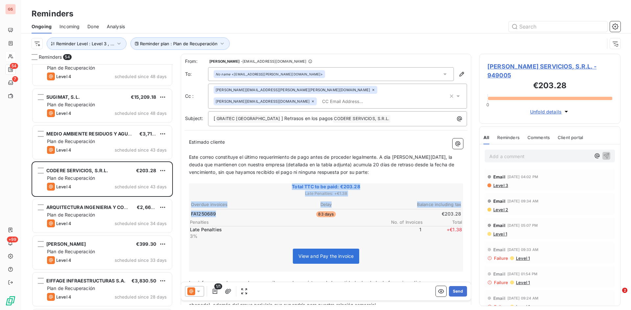
drag, startPoint x: 218, startPoint y: 203, endPoint x: 188, endPoint y: 205, distance: 30.3
click at [188, 205] on div "Estimado cliente ﻿ Este correo constituye el último requerimiento de pago antes…" at bounding box center [326, 250] width 282 height 231
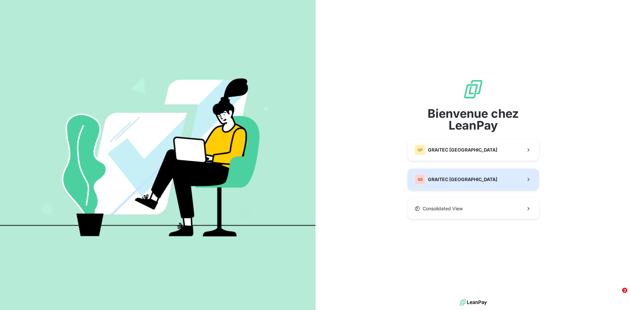
click at [447, 180] on span "GRAITEC [GEOGRAPHIC_DATA]" at bounding box center [462, 179] width 69 height 7
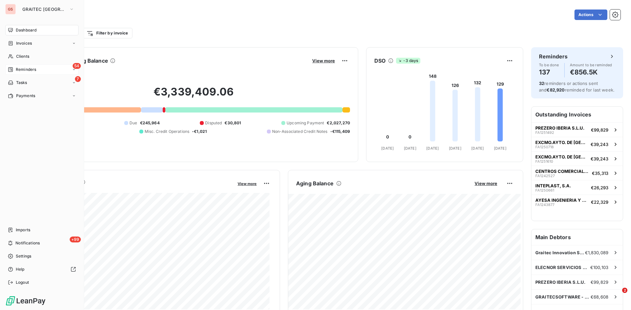
click at [28, 72] on span "Reminders" at bounding box center [26, 70] width 20 height 6
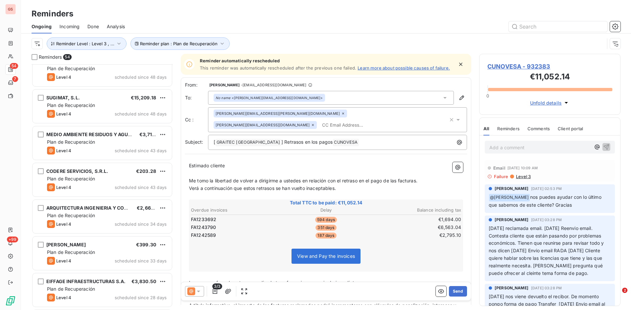
scroll to position [197, 0]
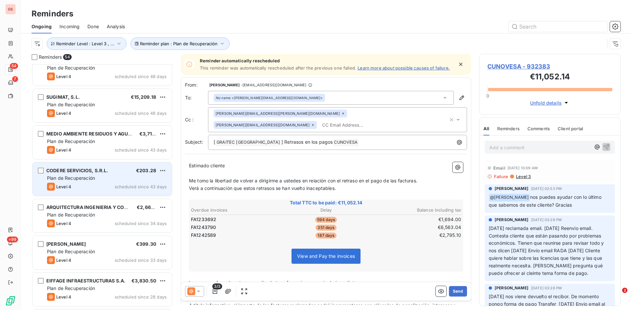
click at [85, 168] on div "CODERE SERVICIOS, S.R.L." at bounding box center [77, 171] width 62 height 7
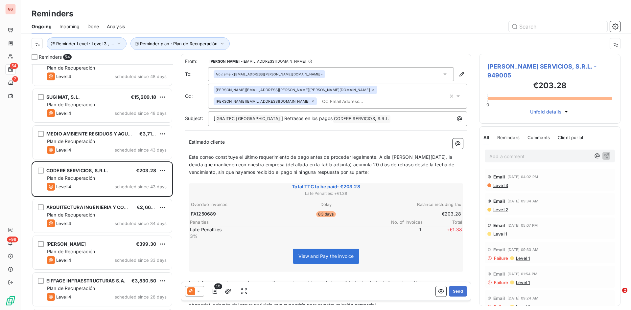
click at [197, 292] on icon at bounding box center [198, 291] width 7 height 7
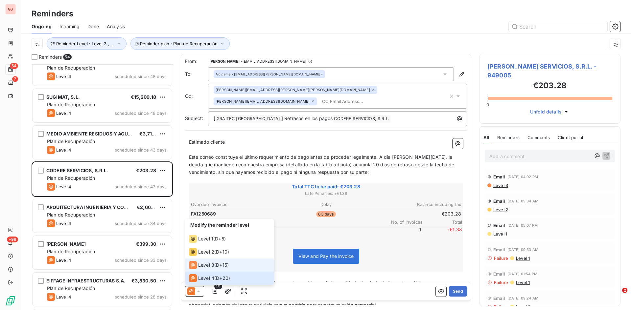
click at [222, 263] on span "D+15 )" at bounding box center [222, 265] width 13 height 7
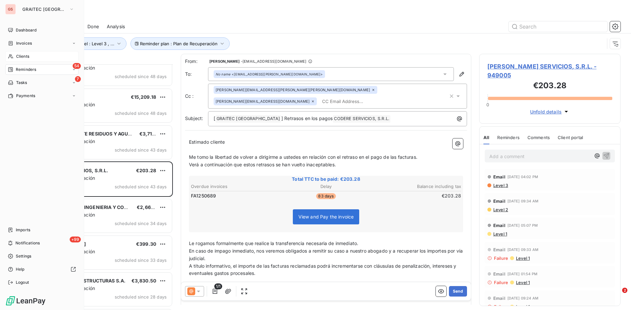
click at [22, 55] on span "Clients" at bounding box center [22, 57] width 13 height 6
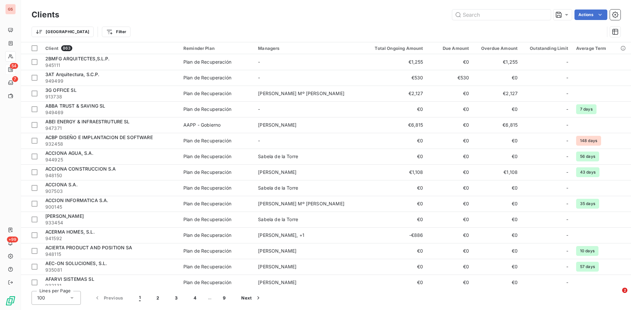
drag, startPoint x: 496, startPoint y: 11, endPoint x: 429, endPoint y: 19, distance: 67.6
click at [429, 19] on div "Actions" at bounding box center [343, 15] width 553 height 11
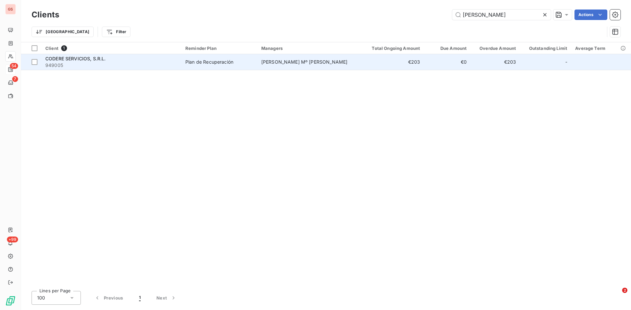
type input "[PERSON_NAME]"
click at [54, 58] on span "CODERE SERVICIOS, S.R.L." at bounding box center [75, 59] width 60 height 6
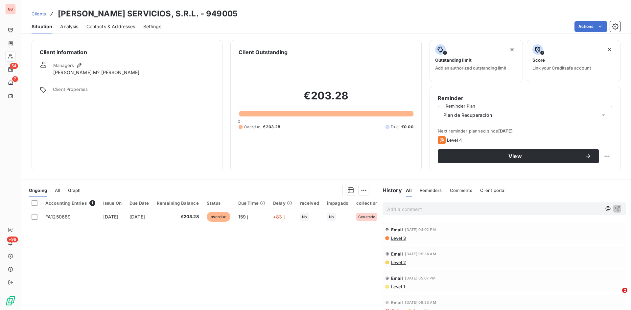
click at [107, 24] on span "Contacts & Addresses" at bounding box center [110, 26] width 49 height 7
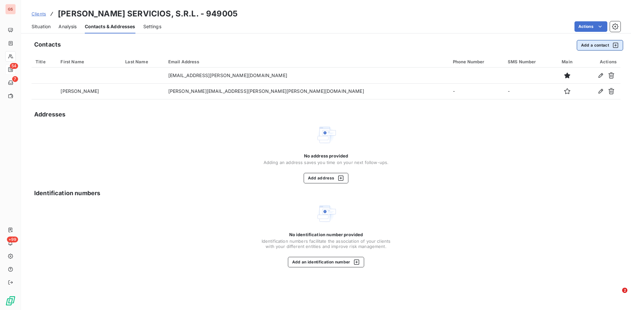
click at [593, 44] on button "Add a contact" at bounding box center [600, 45] width 46 height 11
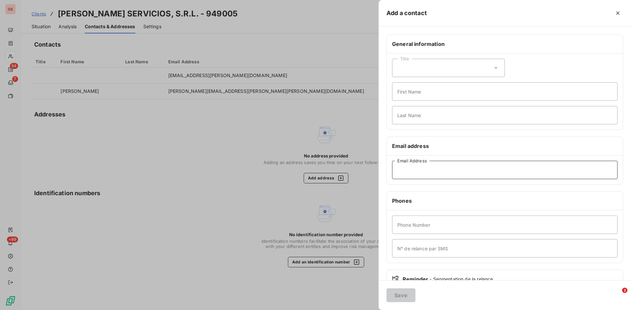
click at [438, 171] on input "Email Address" at bounding box center [504, 170] width 225 height 18
type input "[DOMAIN_NAME][EMAIL_ADDRESS][PERSON_NAME][DOMAIN_NAME]"
click at [396, 299] on button "Save" at bounding box center [400, 296] width 29 height 14
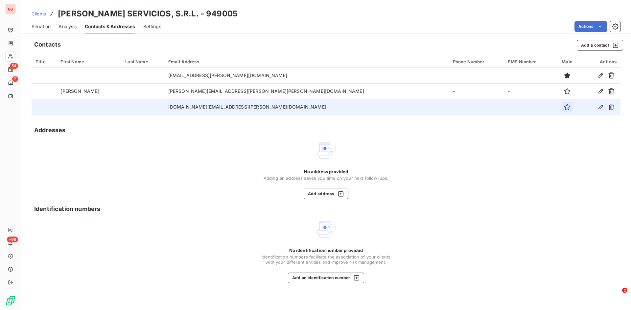
click at [564, 106] on icon "button" at bounding box center [567, 107] width 7 height 7
click at [590, 46] on button "Add a contact" at bounding box center [600, 45] width 46 height 11
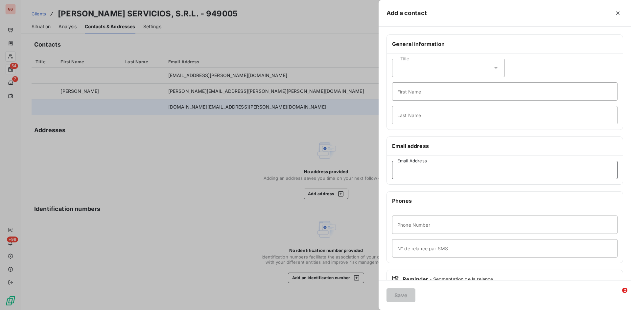
click at [434, 165] on input "Email Address" at bounding box center [504, 170] width 225 height 18
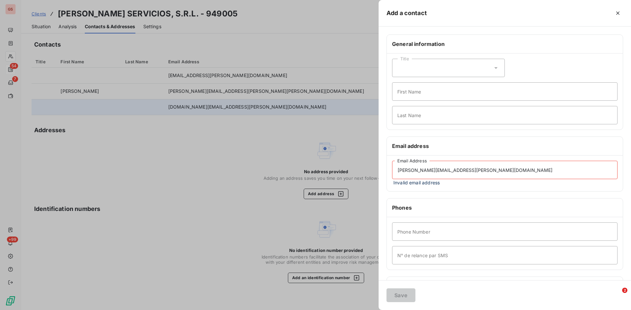
click at [428, 170] on input "[PERSON_NAME][EMAIL_ADDRESS][PERSON_NAME][DOMAIN_NAME]" at bounding box center [504, 170] width 225 height 18
type input "[PERSON_NAME][EMAIL_ADDRESS][PERSON_NAME][DOMAIN_NAME]"
click at [408, 295] on button "Save" at bounding box center [400, 296] width 29 height 14
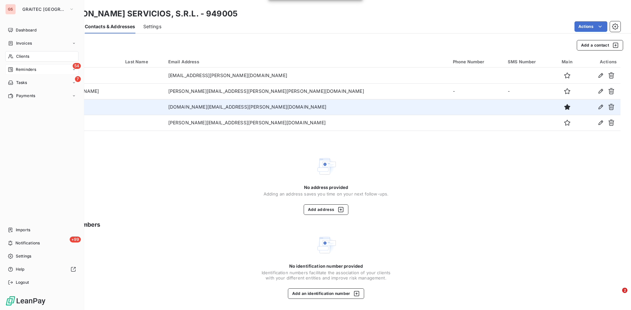
click at [34, 64] on div "54 Reminders" at bounding box center [41, 69] width 73 height 11
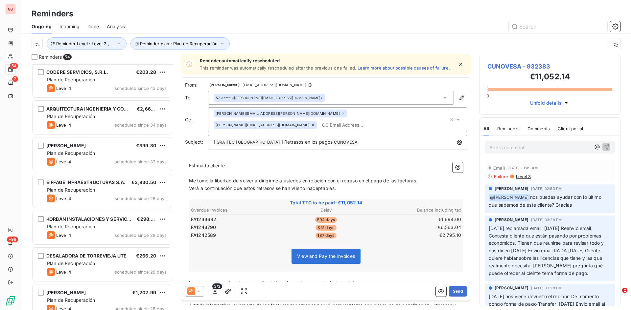
scroll to position [230, 0]
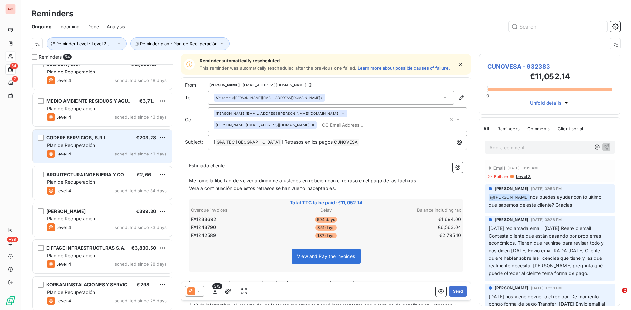
click at [102, 146] on div "Plan de Recuperación" at bounding box center [107, 145] width 120 height 7
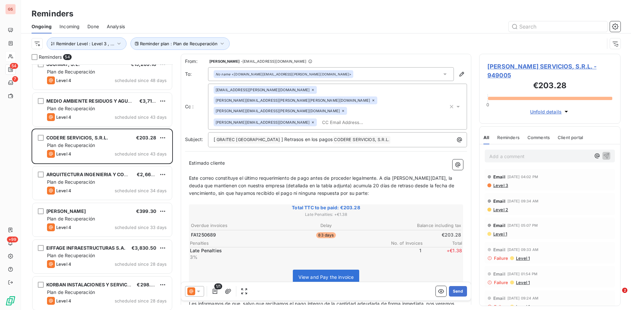
click at [199, 293] on icon at bounding box center [198, 291] width 7 height 7
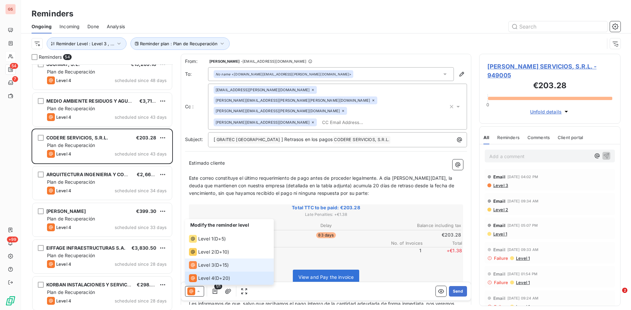
click at [207, 267] on span "Level 3" at bounding box center [206, 265] width 16 height 7
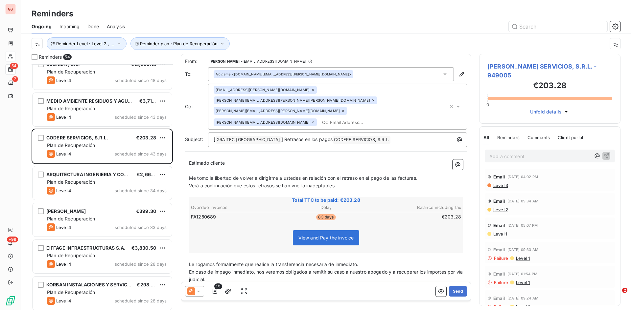
click at [334, 183] on span "Verá a continuación que estos retrasos se han vuelto inaceptables." at bounding box center [262, 186] width 147 height 6
click at [353, 182] on p "Verá a continuación que estos retrasos se han vuelto inaceptables." at bounding box center [326, 186] width 274 height 8
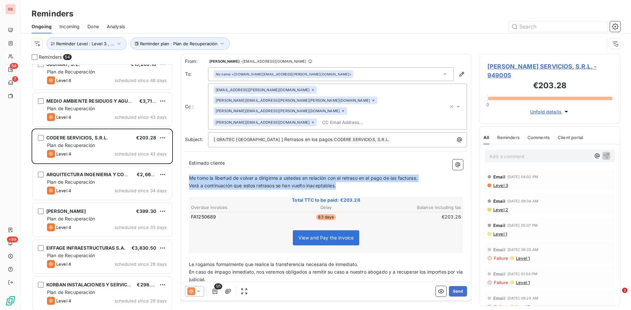
drag, startPoint x: 353, startPoint y: 166, endPoint x: 183, endPoint y: 154, distance: 170.2
click at [183, 154] on div "From: [PERSON_NAME] - [EMAIL_ADDRESS][DOMAIN_NAME] To: No name <[DOMAIN_NAME][E…" at bounding box center [326, 202] width 290 height 297
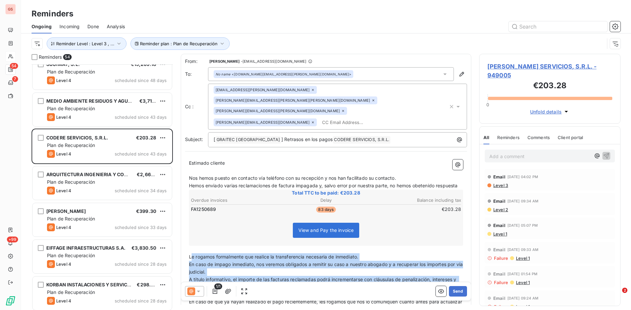
drag, startPoint x: 270, startPoint y: 272, endPoint x: 192, endPoint y: 246, distance: 82.1
click at [192, 246] on div "Estimado cliente ﻿ Nos hemos puesto en contacto vía teléfono con su recepción y…" at bounding box center [326, 248] width 274 height 176
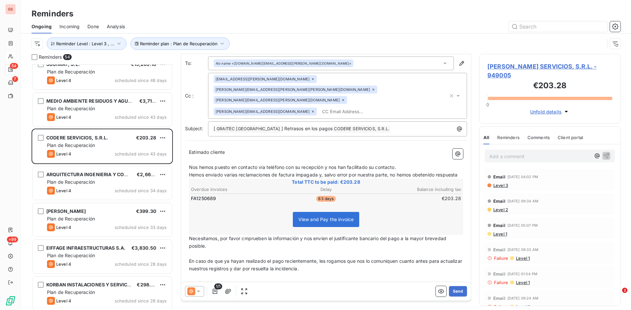
scroll to position [22, 0]
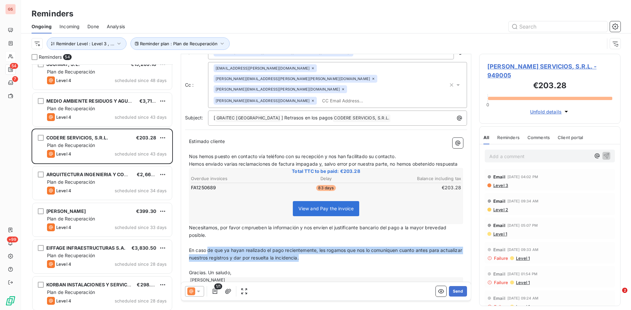
drag, startPoint x: 335, startPoint y: 247, endPoint x: 208, endPoint y: 235, distance: 127.4
click at [208, 247] on p "En caso de que ya hayan realizado el pago recientemente, les rogamos que nos lo…" at bounding box center [326, 254] width 274 height 15
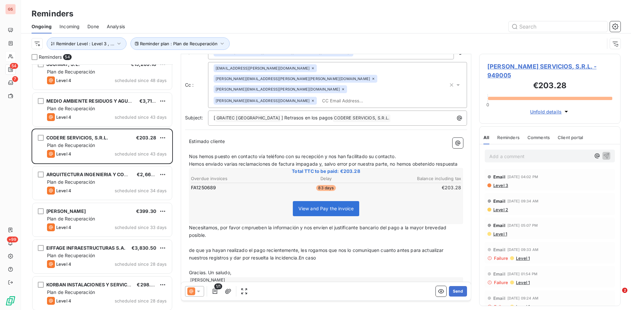
drag, startPoint x: 326, startPoint y: 244, endPoint x: 143, endPoint y: 239, distance: 183.7
click at [143, 239] on div "Reminders 54 CUNOVESA €11,052.14 Plan de Recuperación Level 3 scheduled since 5…" at bounding box center [326, 182] width 610 height 257
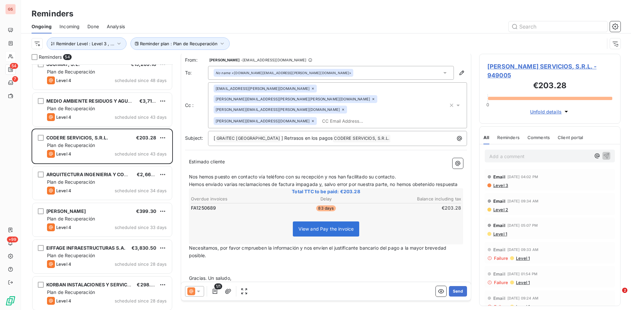
scroll to position [0, 0]
click at [422, 183] on span "Hemos enviado varias reclamaciones de factura impagada y, salvo error por nuest…" at bounding box center [323, 186] width 269 height 6
click at [455, 183] on span "Hemos enviado varias reclamaciones de factura impagada y, salvo error por nuest…" at bounding box center [322, 186] width 266 height 6
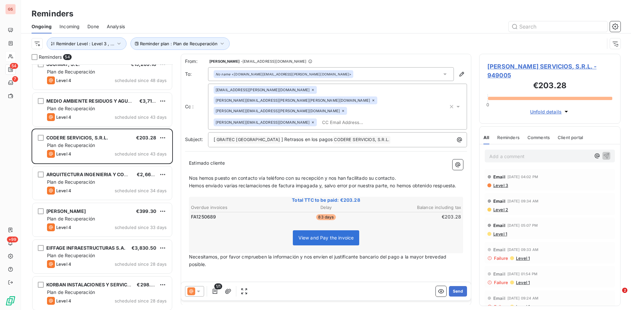
drag, startPoint x: 243, startPoint y: 244, endPoint x: 352, endPoint y: 272, distance: 112.2
click at [243, 254] on span "Necesitamos, por favor cmprueben la información y nos envíen el justificante ba…" at bounding box center [318, 260] width 259 height 13
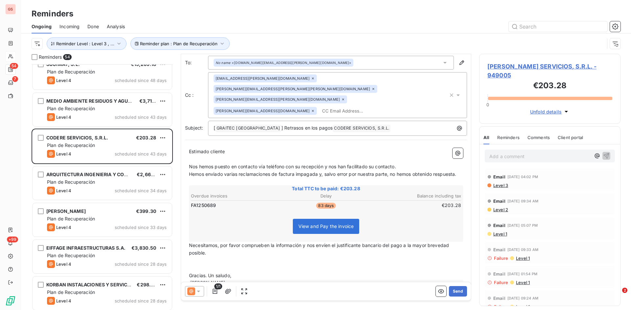
scroll to position [14, 0]
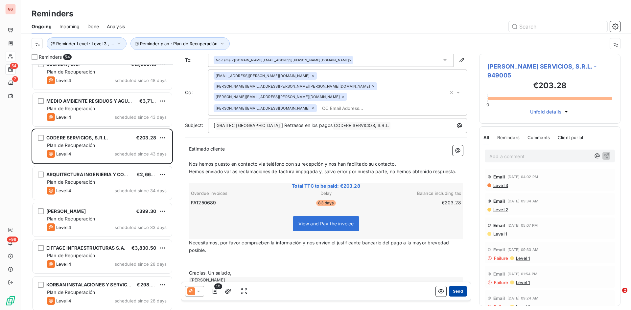
click at [455, 289] on button "Send" at bounding box center [458, 291] width 18 height 11
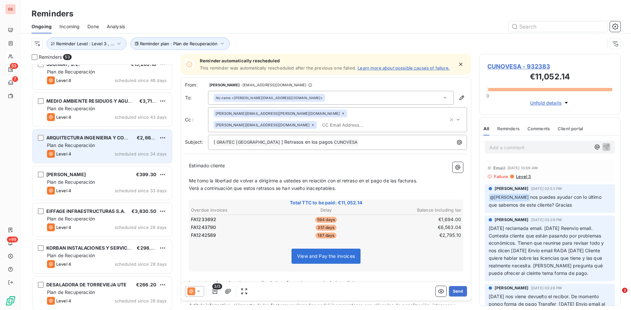
click at [87, 134] on div "ARQUITECTURA INGENIERIA Y CONSTRUCCION €2,662.00 Plan de Recuperación Level 4 s…" at bounding box center [102, 147] width 139 height 34
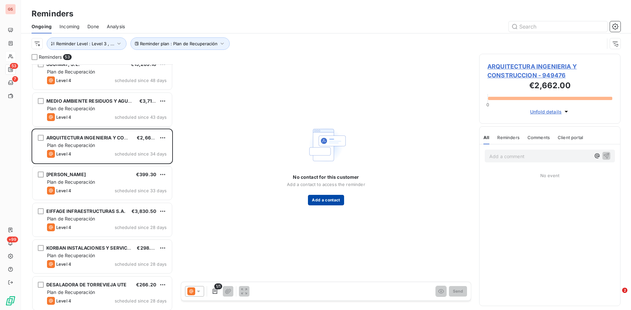
click at [318, 204] on button "Add a contact" at bounding box center [326, 200] width 36 height 11
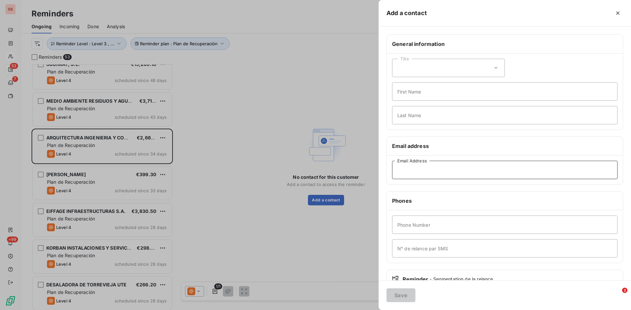
click at [403, 172] on input "Email Address" at bounding box center [504, 170] width 225 height 18
paste input "[EMAIL_ADDRESS][DOMAIN_NAME]"
type input "[EMAIL_ADDRESS][DOMAIN_NAME]"
click at [403, 299] on button "Save" at bounding box center [400, 296] width 29 height 14
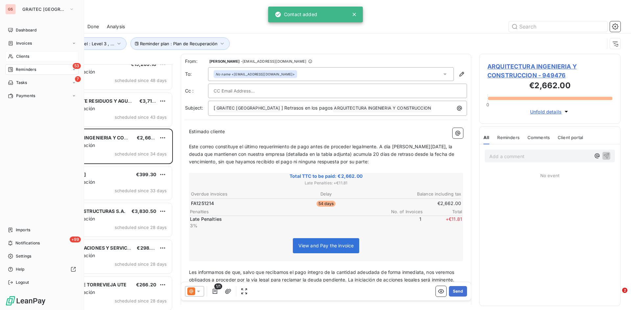
click at [21, 55] on span "Clients" at bounding box center [22, 57] width 13 height 6
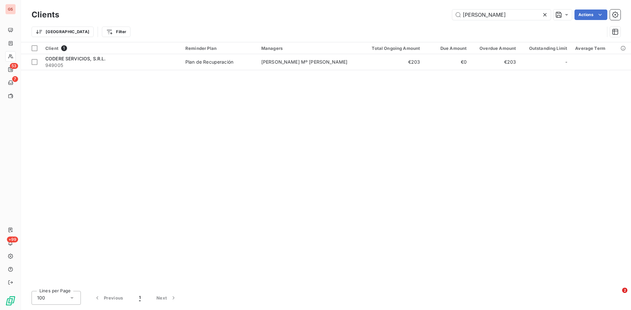
drag, startPoint x: 488, startPoint y: 16, endPoint x: 410, endPoint y: 19, distance: 78.3
click at [410, 19] on div "[PERSON_NAME] Actions" at bounding box center [343, 15] width 553 height 11
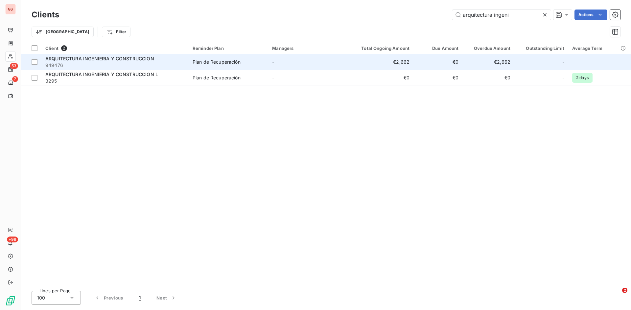
type input "arquitectura ingeni"
click at [101, 58] on span "ARQUITECTURA INGENIERIA Y CONSTRUCCION" at bounding box center [99, 59] width 109 height 6
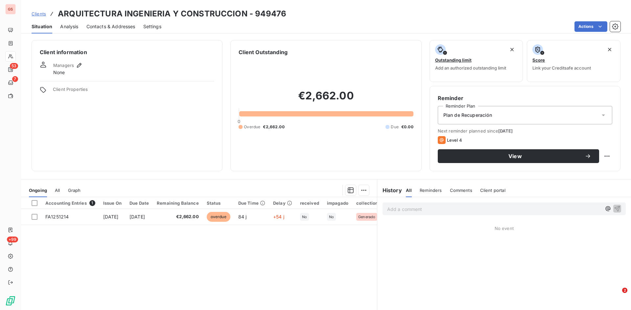
click at [100, 30] on span "Contacts & Addresses" at bounding box center [110, 26] width 49 height 7
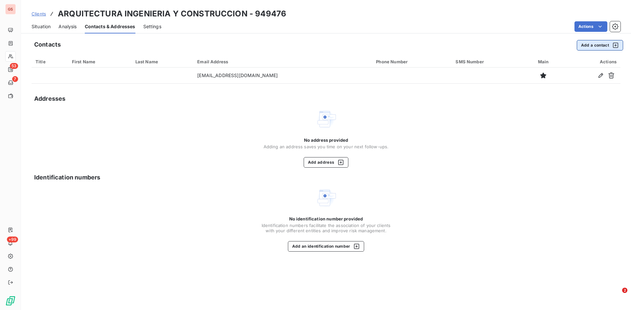
click at [589, 44] on button "Add a contact" at bounding box center [600, 45] width 46 height 11
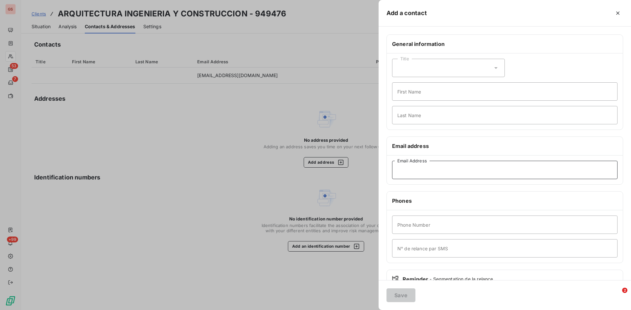
click at [430, 173] on input "Email Address" at bounding box center [504, 170] width 225 height 18
paste input "[PERSON_NAME][EMAIL_ADDRESS][PERSON_NAME][DOMAIN_NAME]"
type input "[PERSON_NAME][EMAIL_ADDRESS][PERSON_NAME][DOMAIN_NAME]"
click at [401, 295] on button "Save" at bounding box center [400, 296] width 29 height 14
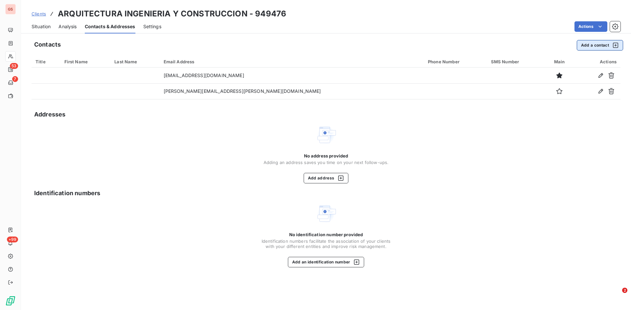
click at [582, 42] on button "Add a contact" at bounding box center [600, 45] width 46 height 11
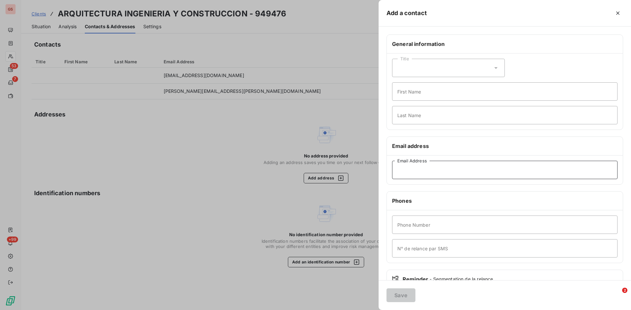
click at [425, 163] on input "Email Address" at bounding box center [504, 170] width 225 height 18
paste input "[EMAIL_ADDRESS][DOMAIN_NAME]"
type input "[EMAIL_ADDRESS][DOMAIN_NAME]"
click at [399, 302] on button "Save" at bounding box center [400, 296] width 29 height 14
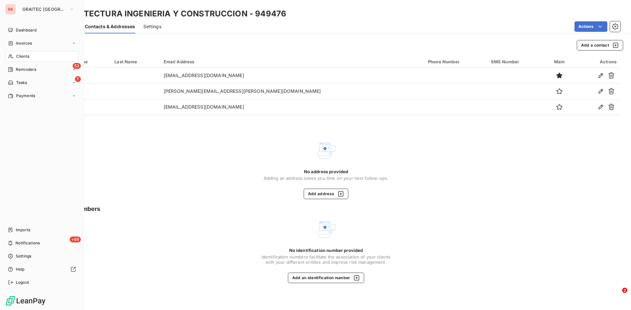
click at [27, 69] on span "Reminders" at bounding box center [26, 70] width 20 height 6
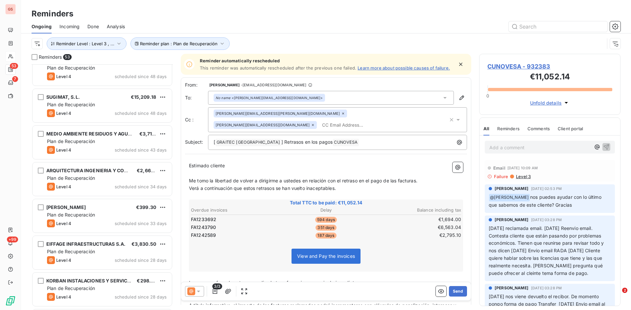
scroll to position [230, 0]
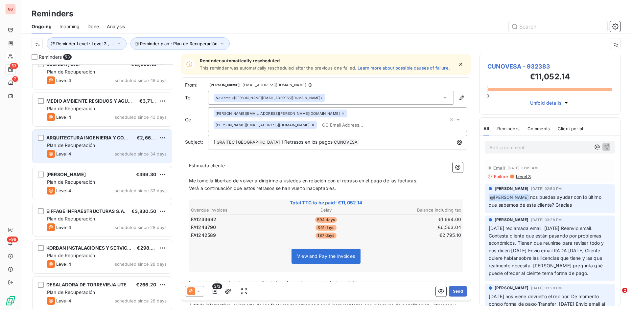
click at [98, 144] on div "Plan de Recuperación" at bounding box center [107, 145] width 120 height 7
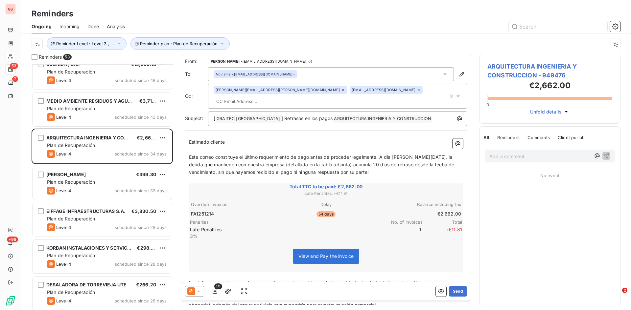
click at [289, 97] on input "text" at bounding box center [252, 102] width 76 height 10
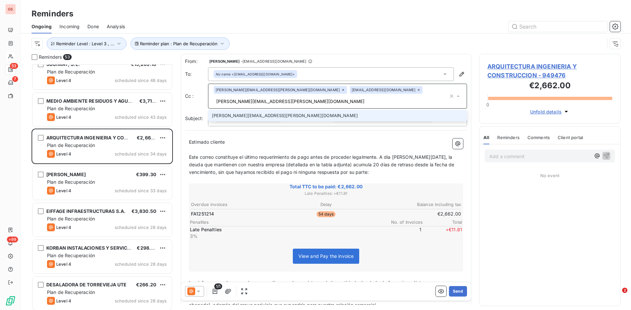
type input "[PERSON_NAME][EMAIL_ADDRESS][PERSON_NAME][DOMAIN_NAME]"
click at [245, 110] on li "[PERSON_NAME][EMAIL_ADDRESS][PERSON_NAME][DOMAIN_NAME]" at bounding box center [337, 115] width 259 height 11
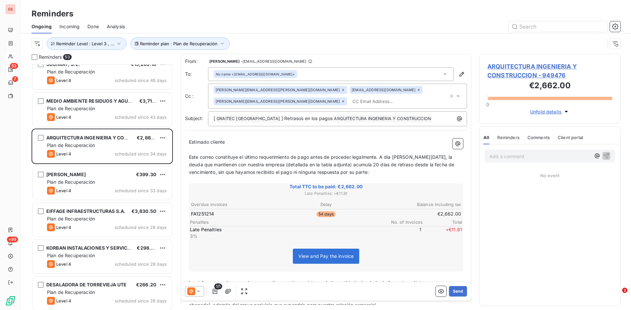
click at [345, 100] on icon at bounding box center [343, 102] width 4 height 4
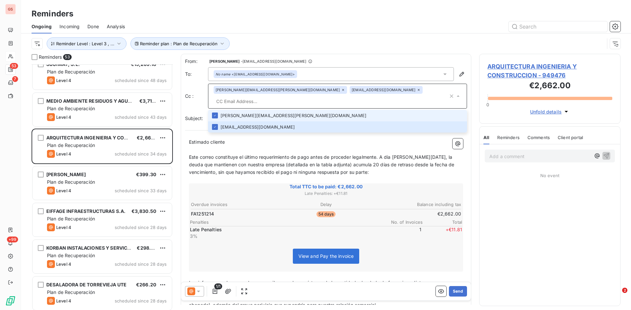
paste input "[EMAIL_ADDRESS][PERSON_NAME][DOMAIN_NAME]"
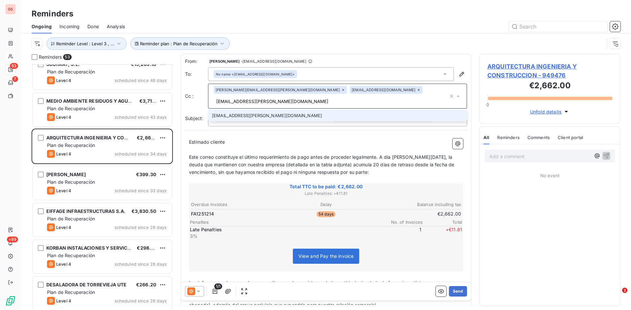
type input "[EMAIL_ADDRESS][PERSON_NAME][DOMAIN_NAME]"
click at [233, 110] on li "[EMAIL_ADDRESS][PERSON_NAME][DOMAIN_NAME]" at bounding box center [337, 115] width 259 height 11
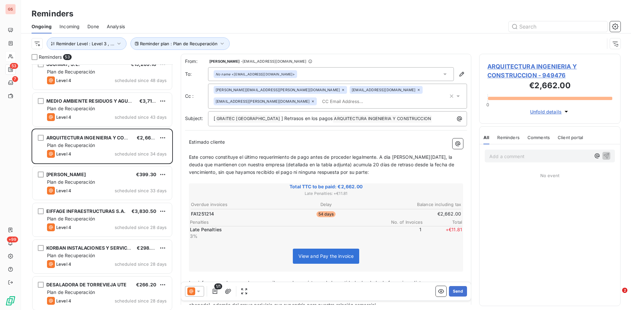
click at [200, 292] on icon at bounding box center [198, 291] width 7 height 7
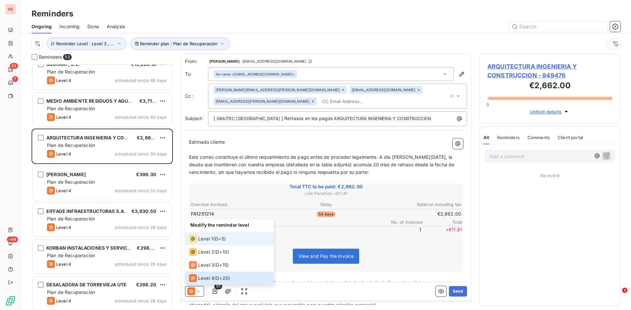
click at [214, 239] on div "Level 1 ( D+5 )" at bounding box center [207, 239] width 37 height 8
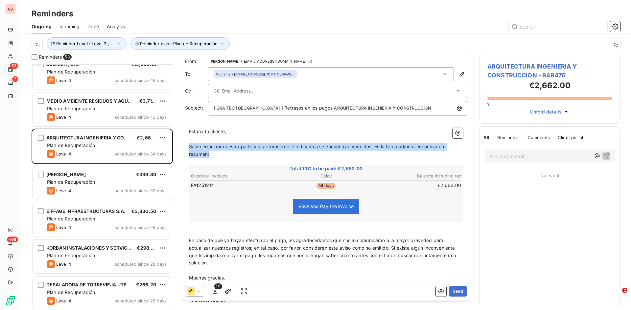
drag, startPoint x: 211, startPoint y: 154, endPoint x: 179, endPoint y: 149, distance: 32.9
click at [179, 149] on div "Reminders 53 BGREEN SHPK €6,325.00 Plan de Recuperación Level 4 scheduled since…" at bounding box center [326, 182] width 610 height 257
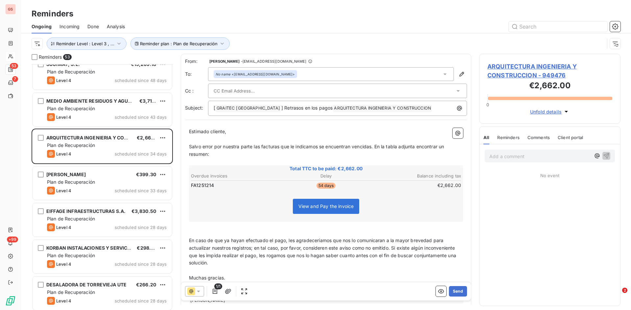
click at [455, 88] on icon at bounding box center [458, 91] width 7 height 7
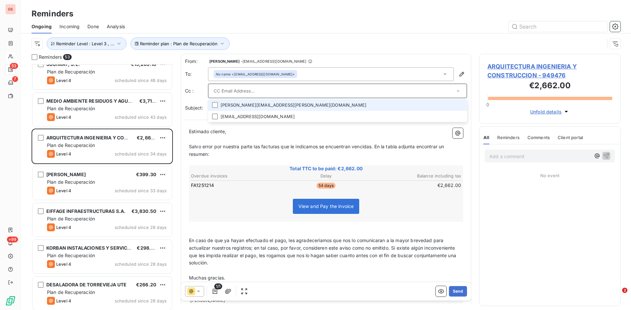
click at [218, 105] on li "[PERSON_NAME][EMAIL_ADDRESS][PERSON_NAME][DOMAIN_NAME]" at bounding box center [337, 105] width 259 height 11
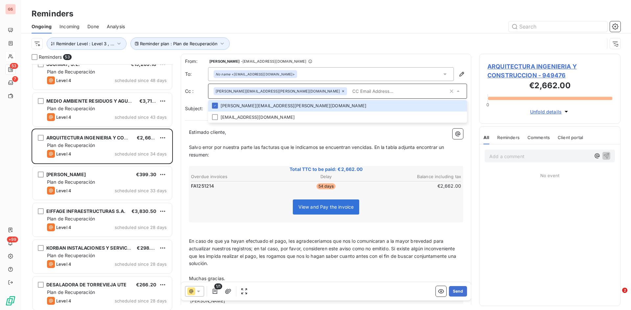
click at [455, 93] on icon at bounding box center [458, 91] width 7 height 7
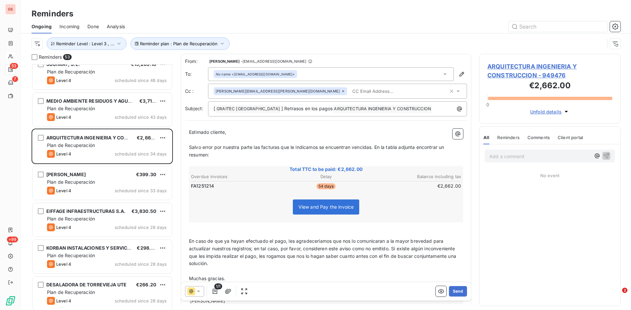
click at [455, 89] on icon at bounding box center [458, 91] width 7 height 7
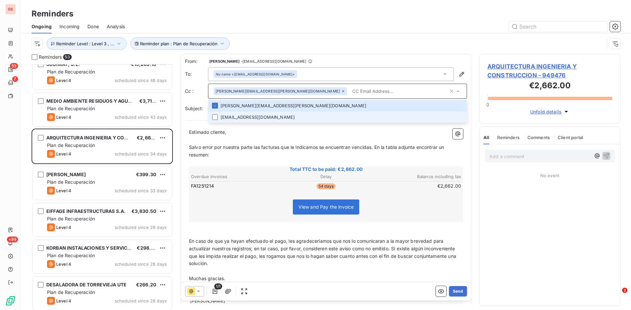
click at [242, 116] on li "[EMAIL_ADDRESS][DOMAIN_NAME]" at bounding box center [337, 117] width 259 height 11
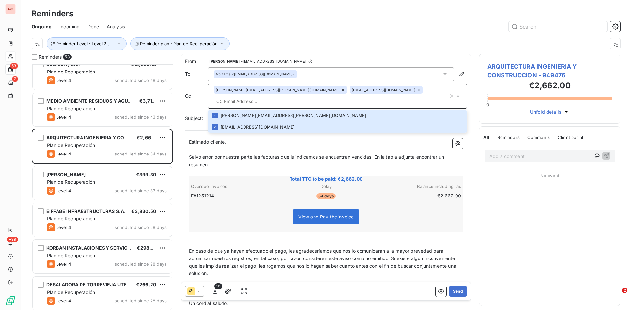
paste input "[EMAIL_ADDRESS][PERSON_NAME][DOMAIN_NAME]"
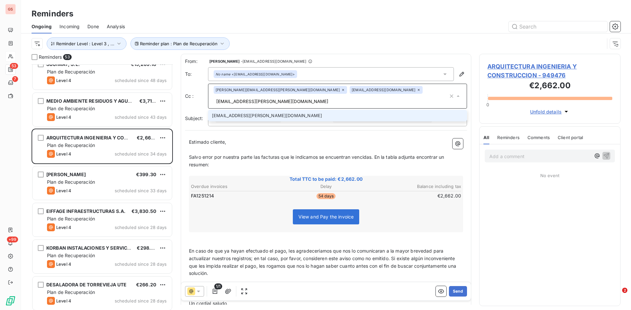
type input "[EMAIL_ADDRESS][PERSON_NAME][DOMAIN_NAME]"
click at [226, 110] on li "[EMAIL_ADDRESS][PERSON_NAME][DOMAIN_NAME]" at bounding box center [337, 115] width 259 height 11
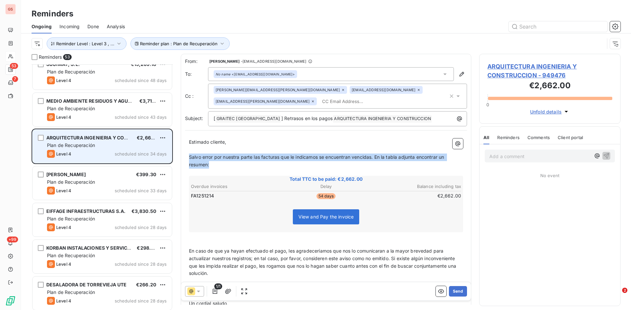
drag, startPoint x: 214, startPoint y: 166, endPoint x: 167, endPoint y: 157, distance: 47.7
click at [167, 157] on div "Reminders 53 BGREEN SHPK €6,325.00 Plan de Recuperación Level 4 scheduled since…" at bounding box center [326, 182] width 610 height 257
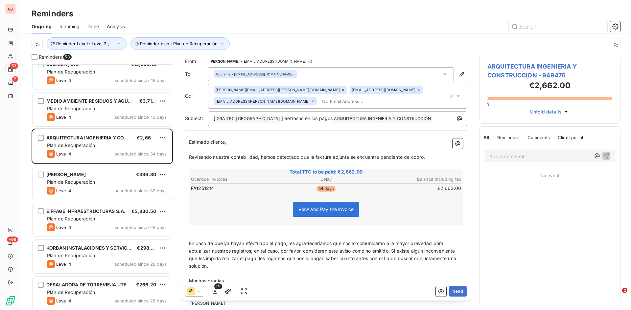
scroll to position [1, 0]
click at [261, 272] on p "﻿" at bounding box center [326, 274] width 274 height 8
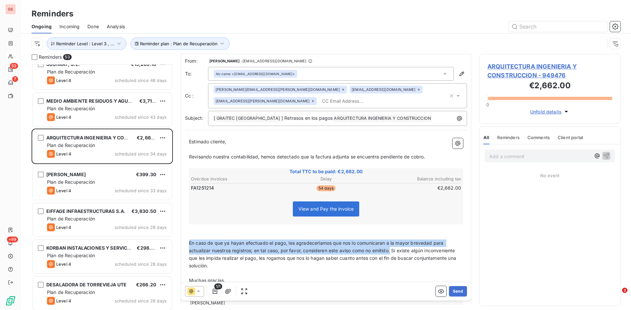
drag, startPoint x: 392, startPoint y: 251, endPoint x: 187, endPoint y: 245, distance: 204.7
click at [187, 245] on div "Estimado cliente, ﻿ Revisando nuestra contabilidad, hemos detectado que la fact…" at bounding box center [326, 222] width 282 height 176
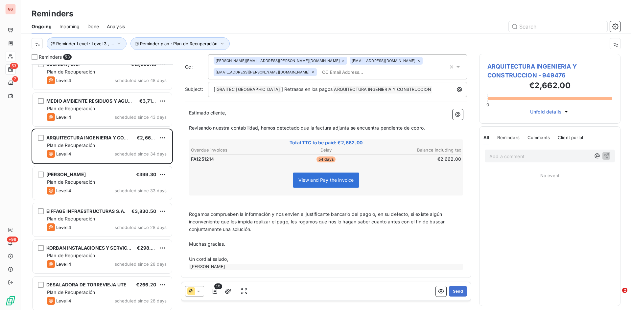
scroll to position [0, 0]
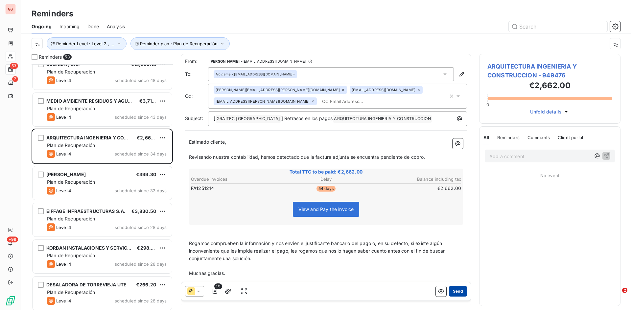
click at [452, 294] on button "Send" at bounding box center [458, 291] width 18 height 11
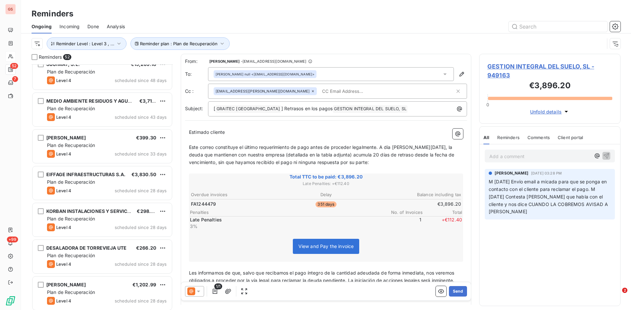
click at [89, 28] on span "Done" at bounding box center [92, 26] width 11 height 7
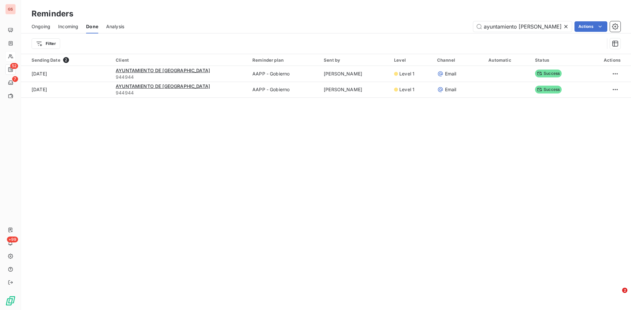
drag, startPoint x: 549, startPoint y: 25, endPoint x: 336, endPoint y: 30, distance: 213.6
click at [336, 30] on div "ayuntamiento [PERSON_NAME] Actions" at bounding box center [376, 26] width 488 height 11
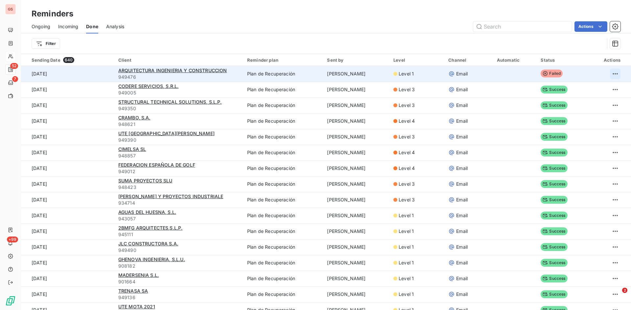
click at [611, 73] on html "GS 52 7 +99 Reminders Ongoing Incoming Done Analysis Actions Filter Sending Dat…" at bounding box center [315, 155] width 631 height 310
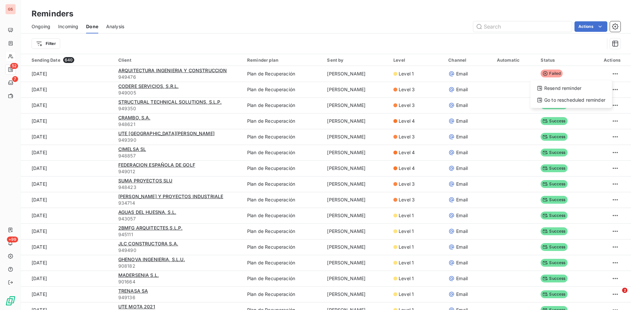
click at [142, 73] on html "GS 52 7 +99 Reminders Ongoing Incoming Done Analysis Actions Filter Sending Dat…" at bounding box center [315, 155] width 631 height 310
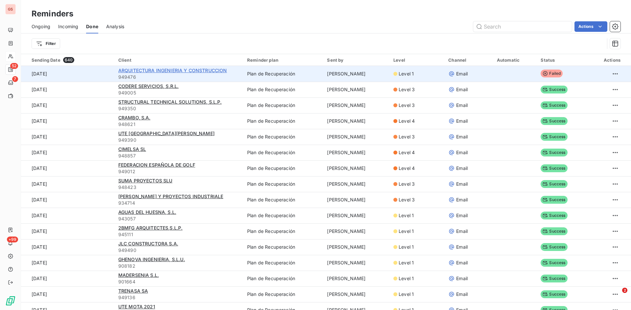
click at [144, 70] on span "ARQUITECTURA INGENIERIA Y CONSTRUCCION" at bounding box center [172, 71] width 109 height 6
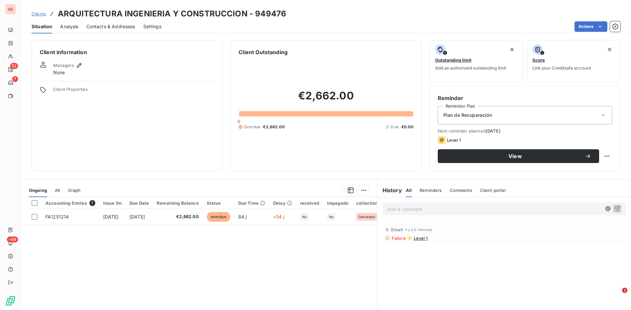
click at [102, 26] on span "Contacts & Addresses" at bounding box center [110, 26] width 49 height 7
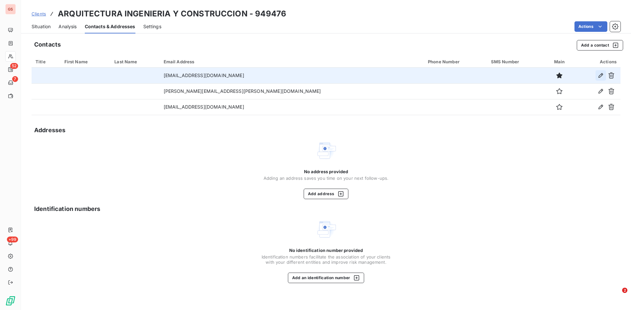
click at [600, 75] on icon "button" at bounding box center [600, 75] width 5 height 5
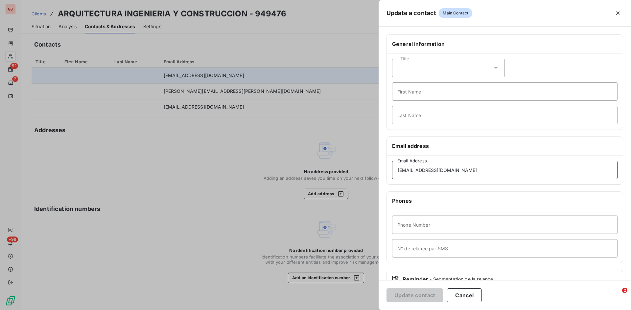
drag, startPoint x: 482, startPoint y: 171, endPoint x: 425, endPoint y: 171, distance: 57.2
click at [425, 171] on input "[EMAIL_ADDRESS][DOMAIN_NAME]" at bounding box center [504, 170] width 225 height 18
type input "[EMAIL_ADDRESS][DOMAIN_NAME]"
click at [417, 295] on button "Update contact" at bounding box center [414, 296] width 57 height 14
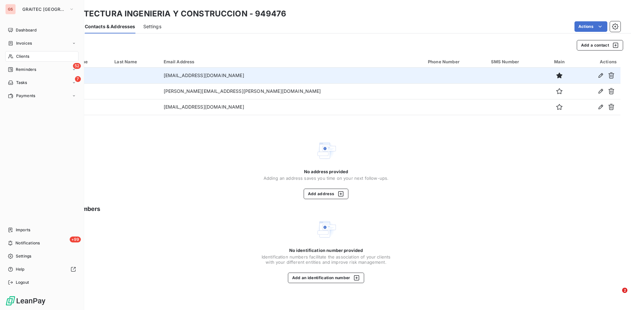
click at [30, 71] on span "Reminders" at bounding box center [26, 70] width 20 height 6
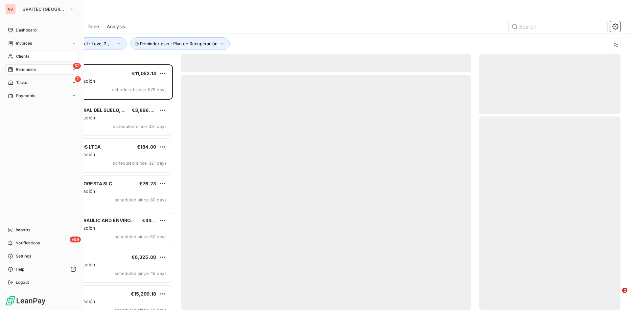
scroll to position [241, 136]
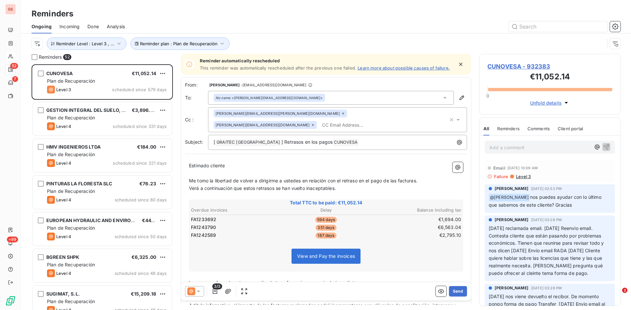
click at [93, 22] on div "Done" at bounding box center [92, 27] width 11 height 14
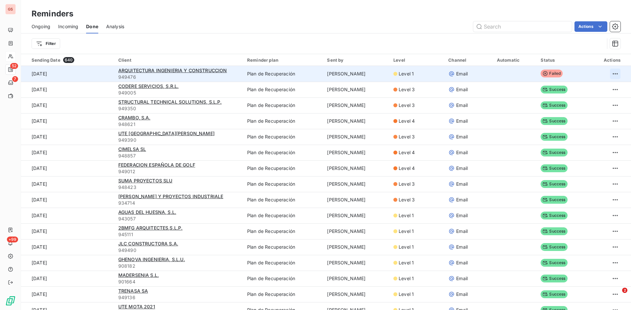
click at [603, 75] on html "GS 52 7 +99 Reminders Ongoing Incoming Done Analysis Actions Filter Sending Dat…" at bounding box center [315, 155] width 631 height 310
click at [561, 89] on div "Resend reminder" at bounding box center [571, 88] width 76 height 11
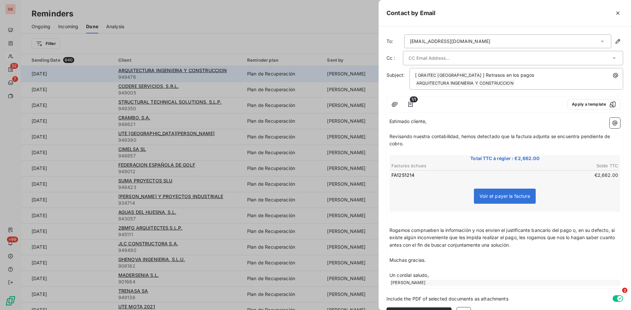
scroll to position [12, 0]
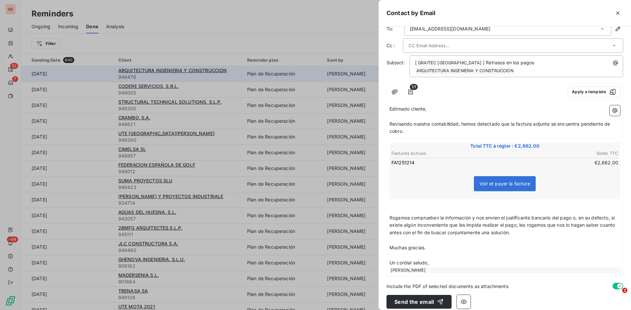
click at [417, 295] on button "Send the email" at bounding box center [418, 302] width 65 height 14
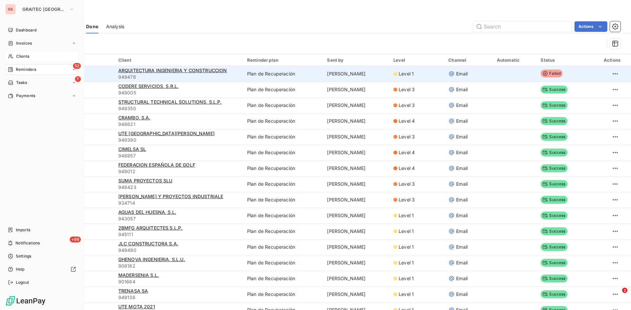
click at [26, 67] on span "Reminders" at bounding box center [26, 70] width 20 height 6
click at [27, 68] on span "Reminders" at bounding box center [26, 70] width 20 height 6
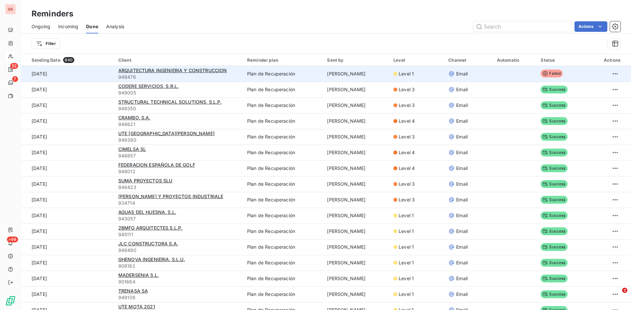
click at [259, 13] on div "Reminders" at bounding box center [326, 14] width 610 height 12
click at [40, 30] on span "Ongoing" at bounding box center [41, 26] width 19 height 7
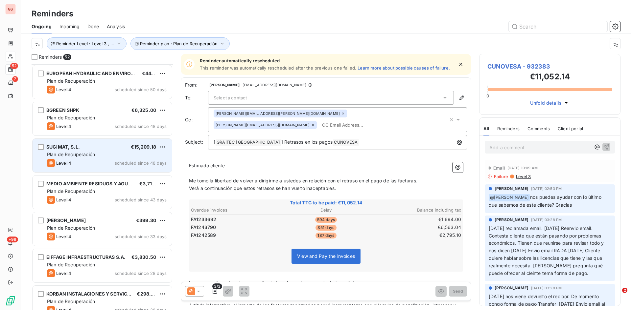
scroll to position [132, 0]
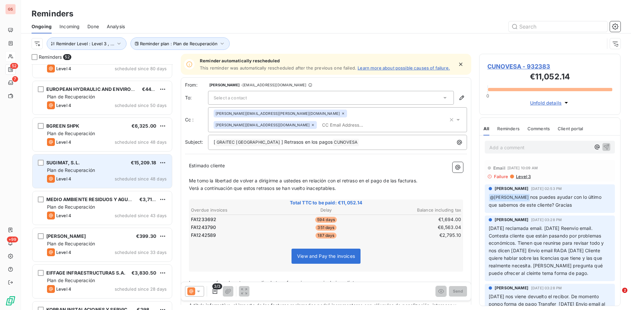
click at [75, 163] on span "SUGIMAT, S.L." at bounding box center [63, 163] width 34 height 6
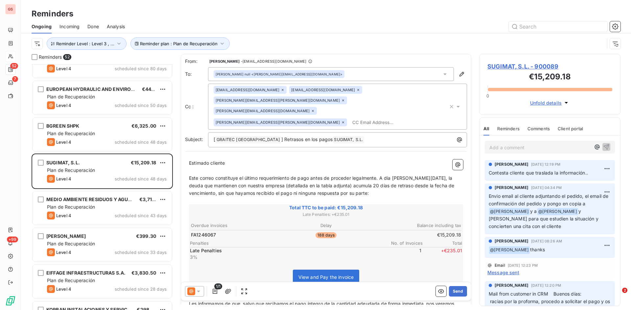
click at [498, 147] on p "Add a comment ﻿" at bounding box center [539, 148] width 101 height 8
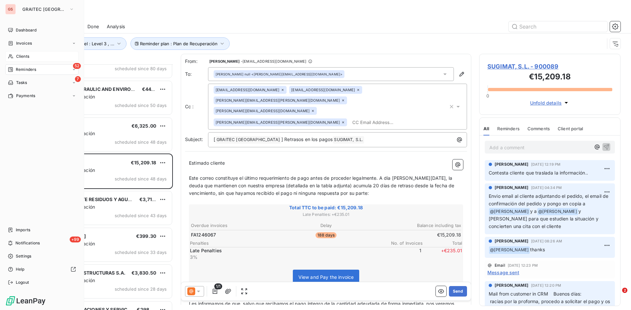
click at [22, 56] on span "Clients" at bounding box center [22, 57] width 13 height 6
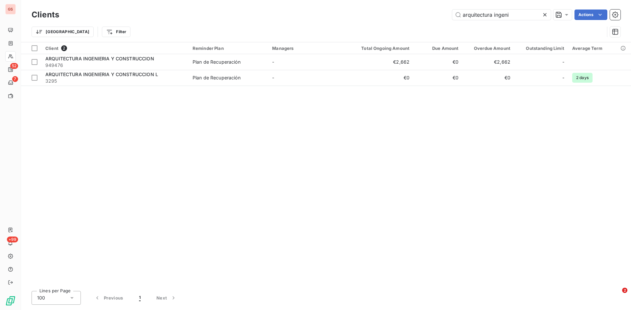
drag, startPoint x: 523, startPoint y: 17, endPoint x: 326, endPoint y: 28, distance: 197.1
click at [326, 28] on div "Clients arquitectura ingeni Actions Trier Filter" at bounding box center [326, 25] width 589 height 34
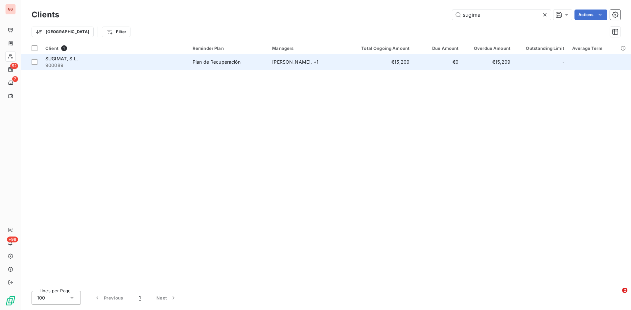
type input "sugima"
click at [61, 60] on span "SUGIMAT, S.L." at bounding box center [61, 59] width 33 height 6
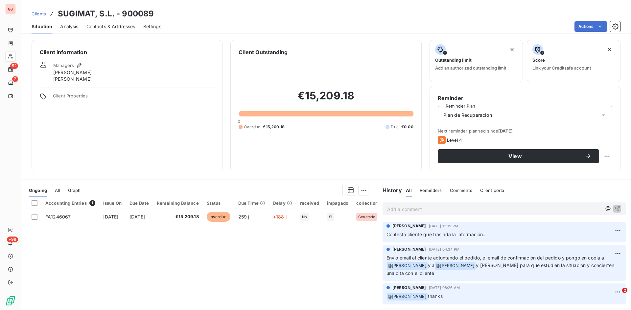
click at [404, 213] on p "Add a comment ﻿" at bounding box center [494, 209] width 214 height 8
click at [359, 190] on html "GS 52 7 +99 Clients SUGIMAT, S.L. - 900089 Situation Analysis Contacts & Addres…" at bounding box center [315, 155] width 631 height 310
click at [154, 26] on html "GS 52 7 +99 Clients SUGIMAT, S.L. - 900089 Situation Analysis Contacts & Addres…" at bounding box center [315, 155] width 631 height 310
click at [154, 27] on span "Settings" at bounding box center [152, 26] width 18 height 7
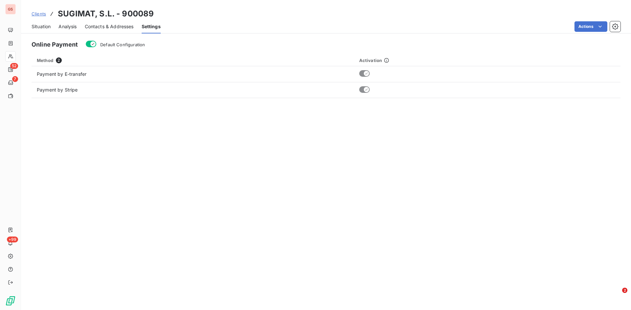
click at [98, 23] on span "Contacts & Addresses" at bounding box center [109, 26] width 49 height 7
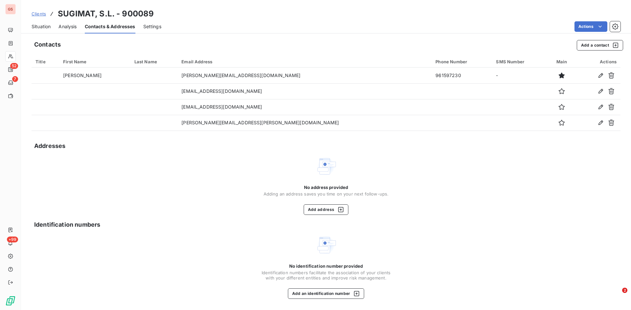
click at [65, 29] on span "Analysis" at bounding box center [67, 26] width 18 height 7
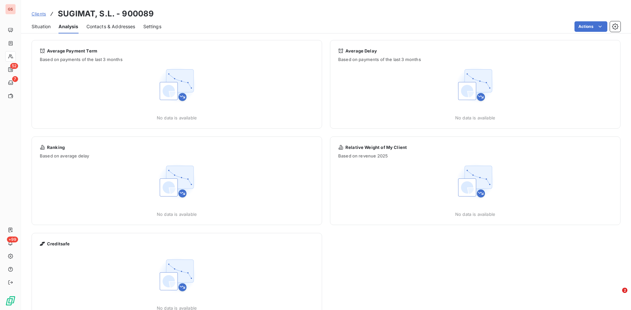
click at [46, 28] on span "Situation" at bounding box center [41, 26] width 19 height 7
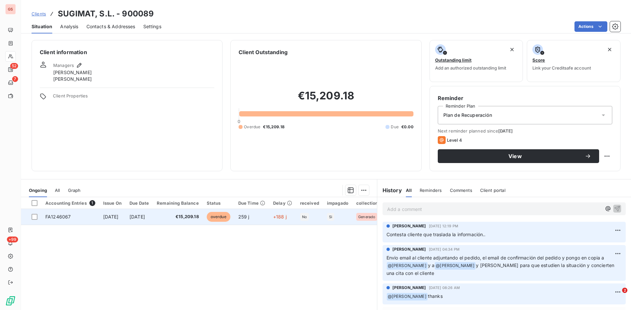
click at [57, 218] on span "FA1246067" at bounding box center [57, 217] width 25 height 6
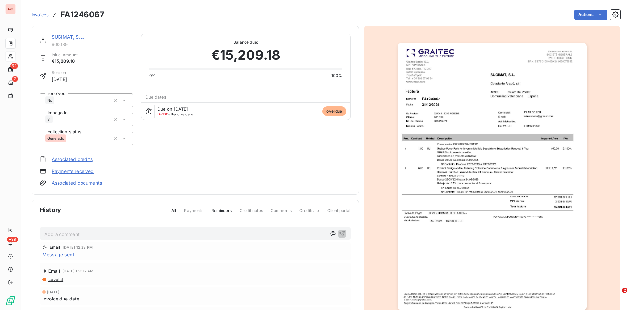
click at [57, 182] on link "Associated documents" at bounding box center [77, 183] width 50 height 7
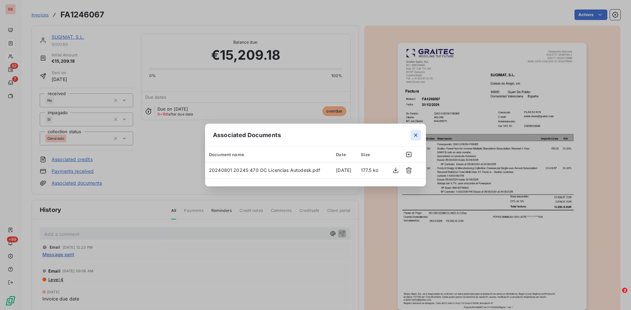
click at [416, 135] on icon "button" at bounding box center [415, 135] width 3 height 3
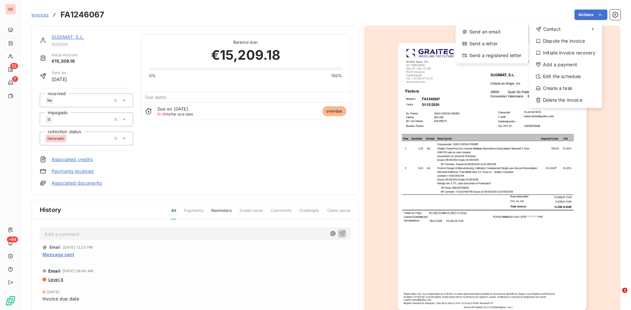
drag, startPoint x: 157, startPoint y: 225, endPoint x: 153, endPoint y: 227, distance: 4.5
click at [156, 225] on html "GS 52 7 +99 Invoices FA1246067 Actions Contact Send an email Send a letter Send…" at bounding box center [315, 155] width 631 height 310
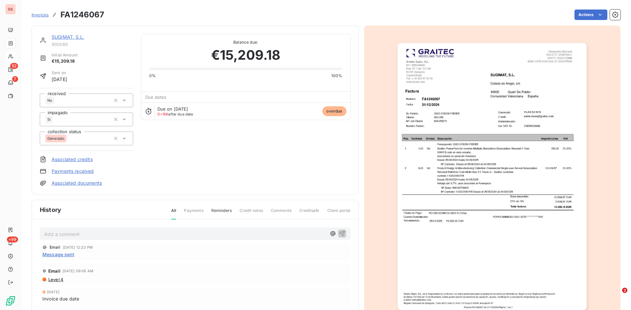
click at [132, 232] on p "Add a comment ﻿" at bounding box center [185, 234] width 282 height 8
click at [60, 39] on link "SUGIMAT, S.L." at bounding box center [68, 37] width 33 height 6
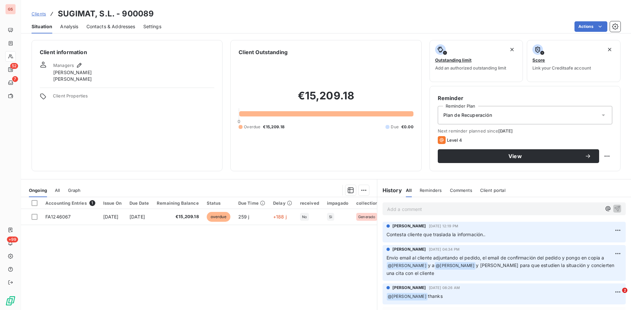
click at [414, 211] on p "Add a comment ﻿" at bounding box center [494, 209] width 214 height 8
click at [537, 208] on p "[PERSON_NAME] ha hablado con el cliente, ésto es lo que le han dicho:" at bounding box center [494, 209] width 214 height 8
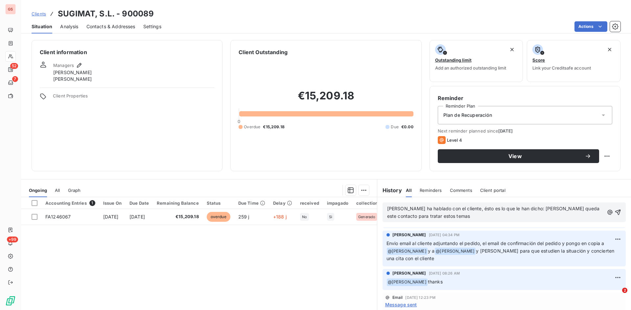
scroll to position [33, 0]
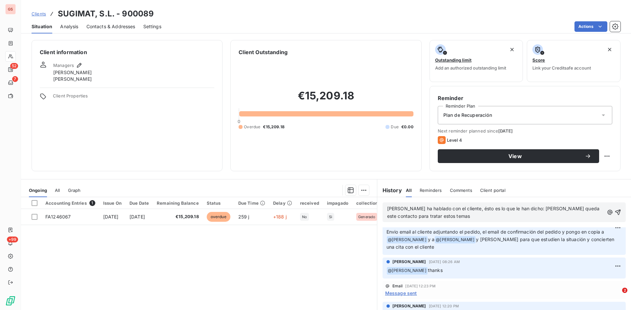
click at [439, 219] on p "[PERSON_NAME] ha hablado con el cliente, ésto es lo que le han dicho: [PERSON_N…" at bounding box center [495, 212] width 217 height 15
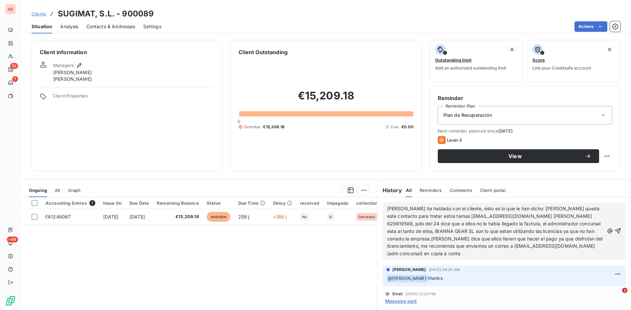
scroll to position [70, 0]
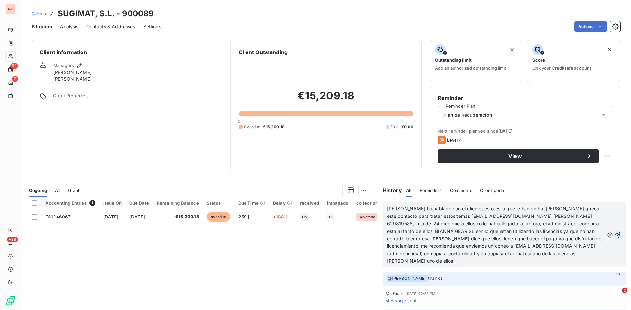
click at [614, 232] on icon "button" at bounding box center [617, 235] width 7 height 7
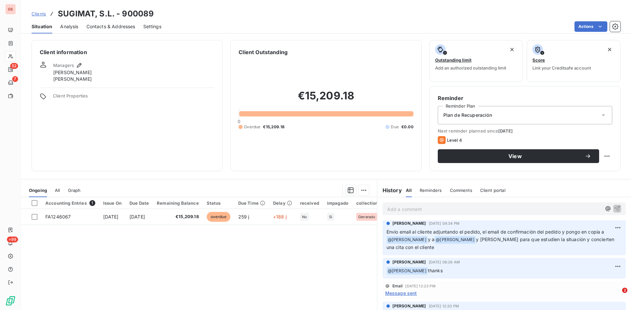
scroll to position [0, 0]
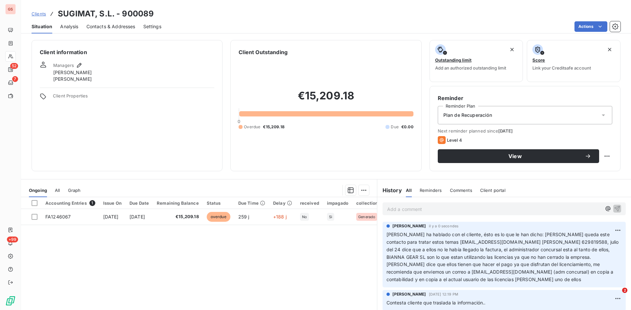
click at [408, 210] on p "Add a comment ﻿" at bounding box center [494, 209] width 214 height 8
drag, startPoint x: 470, startPoint y: 210, endPoint x: 475, endPoint y: 210, distance: 4.6
click at [470, 210] on p "Pregunto si el contacto [PERSON_NAME] es" at bounding box center [494, 209] width 214 height 8
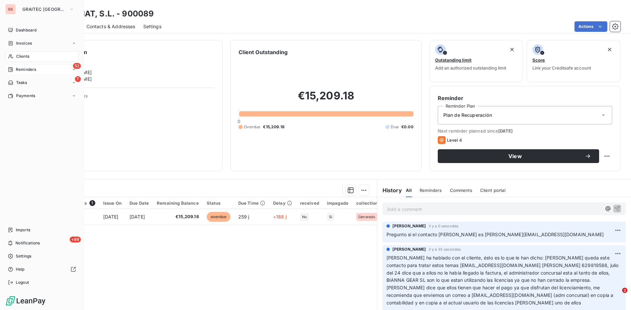
click at [36, 68] on div "52 Reminders" at bounding box center [41, 69] width 73 height 11
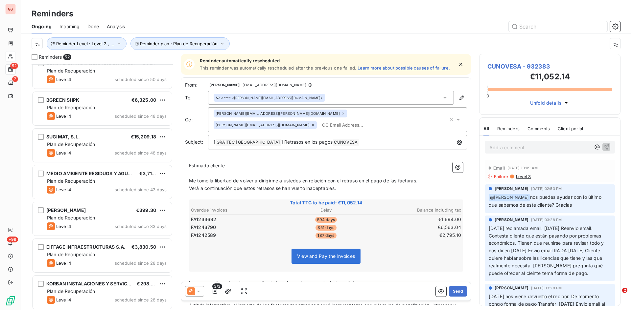
scroll to position [165, 0]
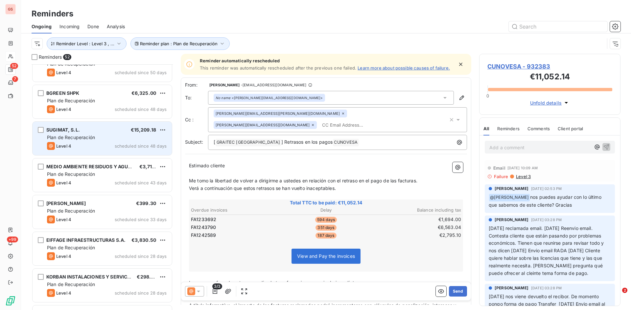
click at [98, 143] on div "Level 4 scheduled since 48 days" at bounding box center [107, 146] width 120 height 8
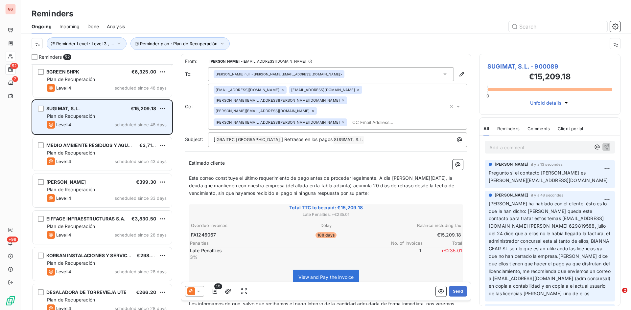
scroll to position [197, 0]
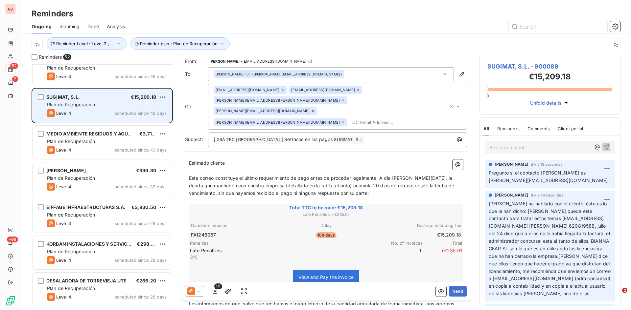
click at [98, 143] on div "Plan de Recuperación" at bounding box center [107, 141] width 120 height 7
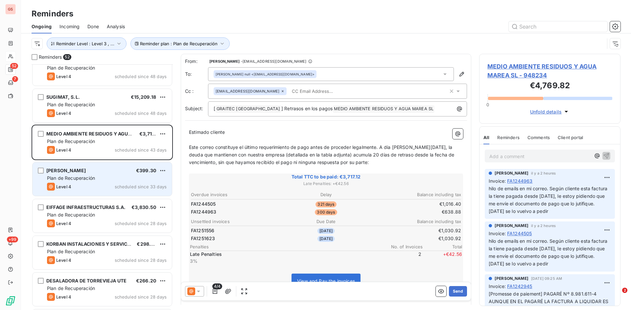
click at [94, 180] on span "Plan de Recuperación" at bounding box center [71, 178] width 48 height 6
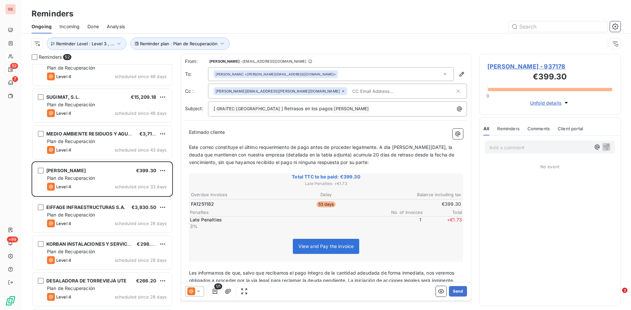
click at [197, 293] on icon at bounding box center [198, 291] width 7 height 7
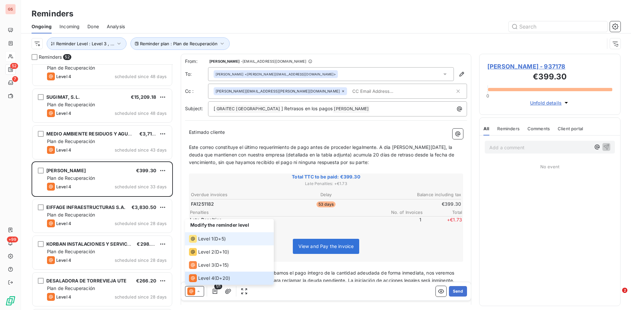
click at [203, 239] on span "Level 1" at bounding box center [205, 239] width 15 height 7
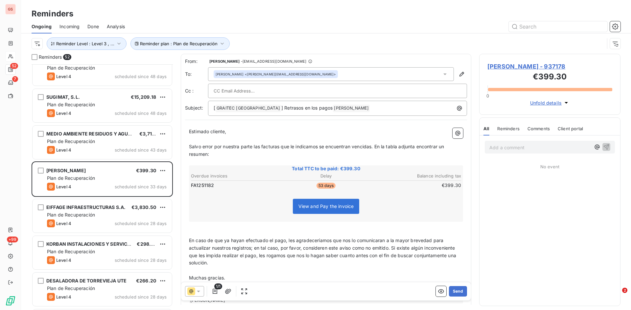
click at [217, 161] on p "﻿" at bounding box center [326, 162] width 274 height 8
click at [201, 292] on icon at bounding box center [198, 291] width 7 height 7
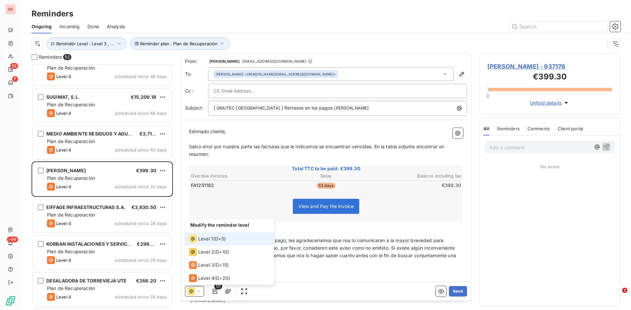
click at [204, 238] on span "Level 1" at bounding box center [205, 239] width 15 height 7
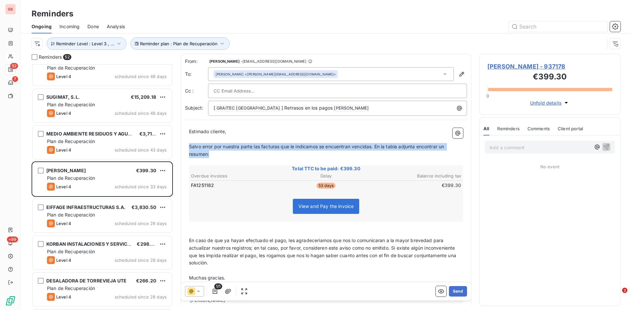
drag, startPoint x: 214, startPoint y: 154, endPoint x: 178, endPoint y: 147, distance: 36.6
click at [178, 147] on div "Reminders 52 EUROPEAN HYDRAULIC AND ENVIRONMENTAL ENG €441.65 Plan de Recuperac…" at bounding box center [326, 182] width 610 height 257
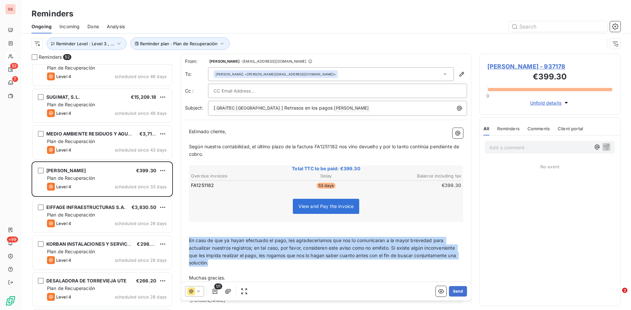
drag, startPoint x: 256, startPoint y: 266, endPoint x: 178, endPoint y: 243, distance: 81.7
click at [178, 243] on div "Reminders 52 EUROPEAN HYDRAULIC AND ENVIRONMENTAL ENG €441.65 Plan de Recuperac…" at bounding box center [326, 182] width 610 height 257
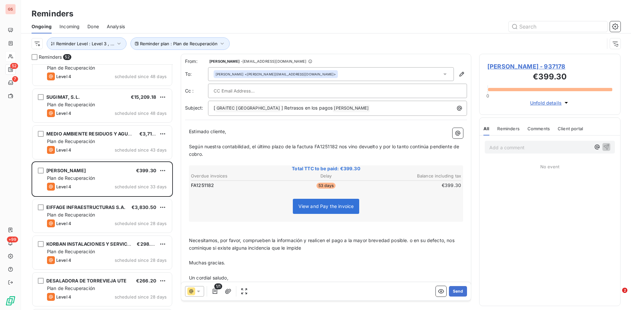
drag, startPoint x: 198, startPoint y: 248, endPoint x: 200, endPoint y: 251, distance: 3.7
click at [198, 249] on span "Necesitamos, por favor, comprueben la información y realicen el pago a la mayor…" at bounding box center [322, 244] width 267 height 13
click at [287, 248] on span "Necesitamos, por favor, comprueben la información y realicen el pago a la mayor…" at bounding box center [322, 244] width 267 height 13
click at [213, 247] on span "Necesitamos, por favor, comprueben la información y realicen el pago a la mayor…" at bounding box center [322, 244] width 267 height 13
click at [350, 255] on p "﻿" at bounding box center [326, 256] width 274 height 8
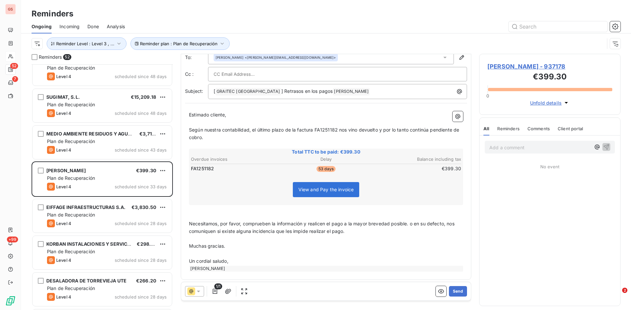
scroll to position [19, 0]
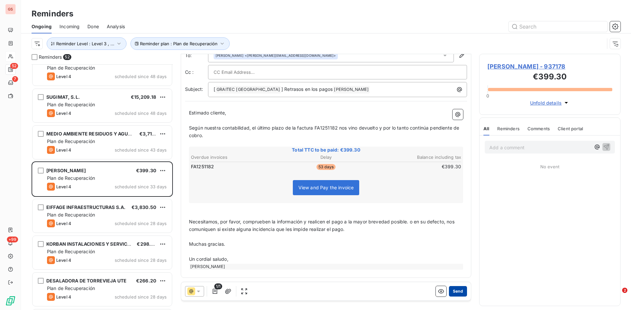
click at [451, 291] on button "Send" at bounding box center [458, 291] width 18 height 11
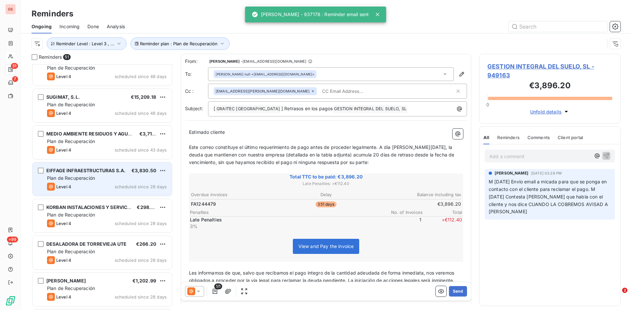
click at [95, 173] on span "EIFFAGE INFRAESTRUCTURAS S.A." at bounding box center [85, 171] width 79 height 6
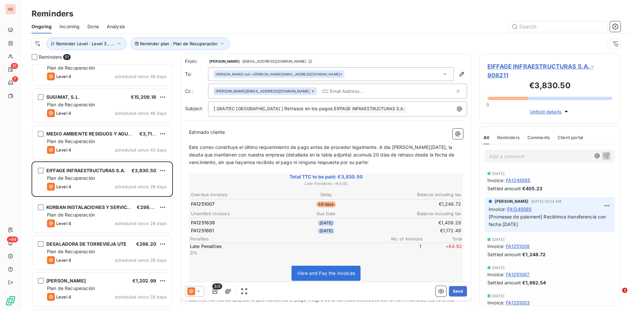
click at [201, 292] on icon at bounding box center [198, 291] width 7 height 7
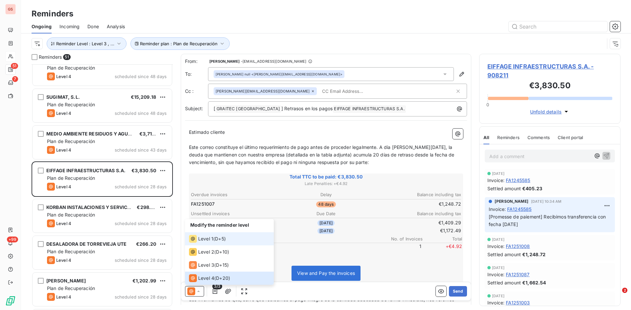
click at [207, 237] on span "Level 1" at bounding box center [205, 239] width 15 height 7
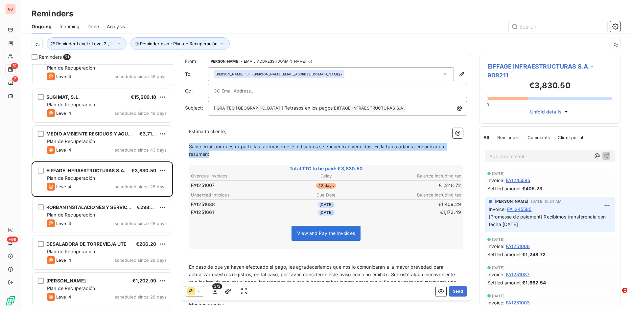
drag, startPoint x: 216, startPoint y: 155, endPoint x: 183, endPoint y: 144, distance: 34.8
click at [183, 144] on div "From: [PERSON_NAME] - [EMAIL_ADDRESS][DOMAIN_NAME] To: [PERSON_NAME] null <[PER…" at bounding box center [326, 196] width 290 height 285
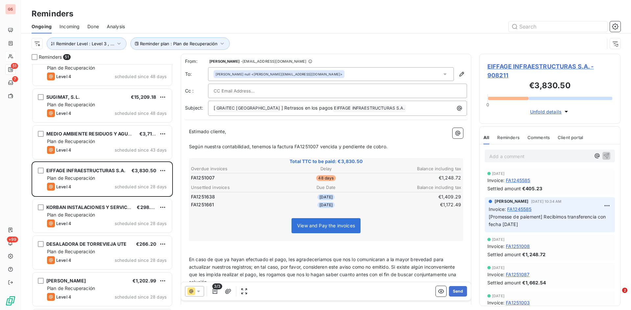
scroll to position [1, 0]
click at [256, 94] on input "text" at bounding box center [249, 91] width 71 height 10
paste input "[EMAIL_ADDRESS][DOMAIN_NAME]"
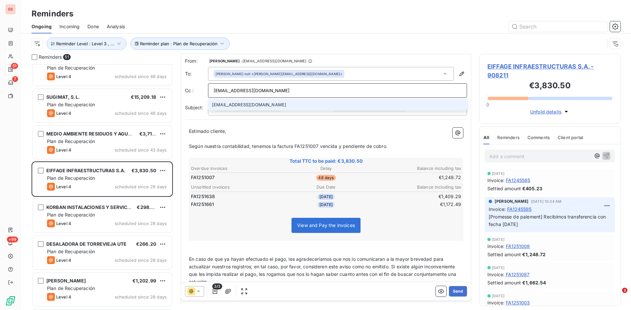
type input "[EMAIL_ADDRESS][DOMAIN_NAME]"
click at [245, 104] on li "[EMAIL_ADDRESS][DOMAIN_NAME]" at bounding box center [337, 104] width 259 height 11
